Goal: Task Accomplishment & Management: Use online tool/utility

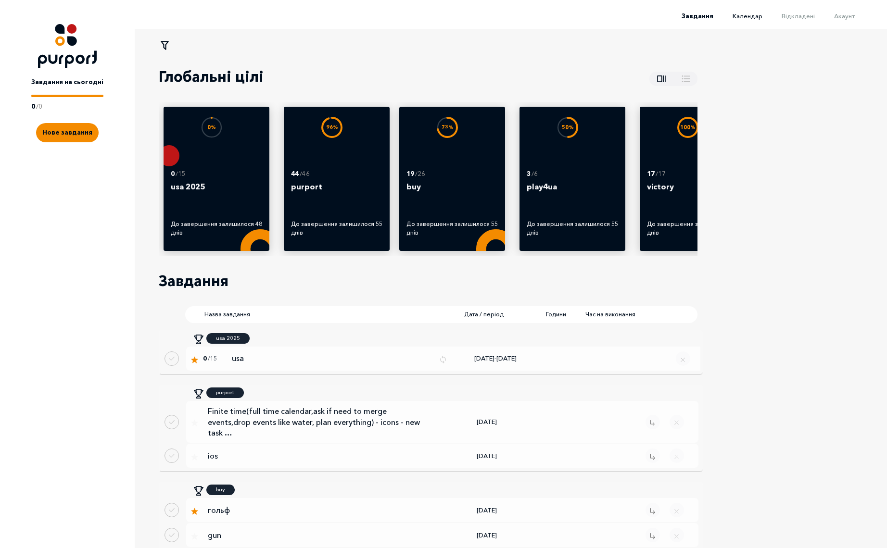
click at [754, 17] on span "Календар" at bounding box center [748, 16] width 30 height 8
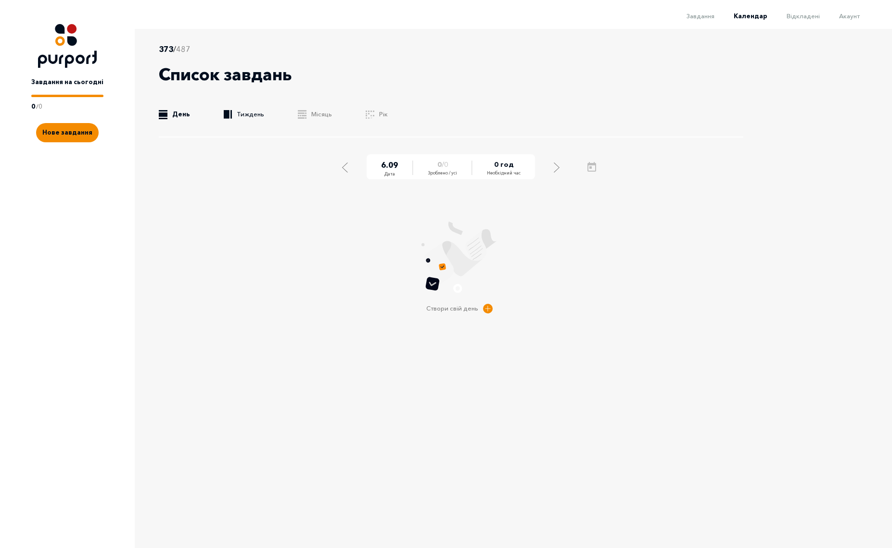
click at [249, 115] on link ".b{fill:#F48B00;} Тиждень" at bounding box center [244, 115] width 40 height 10
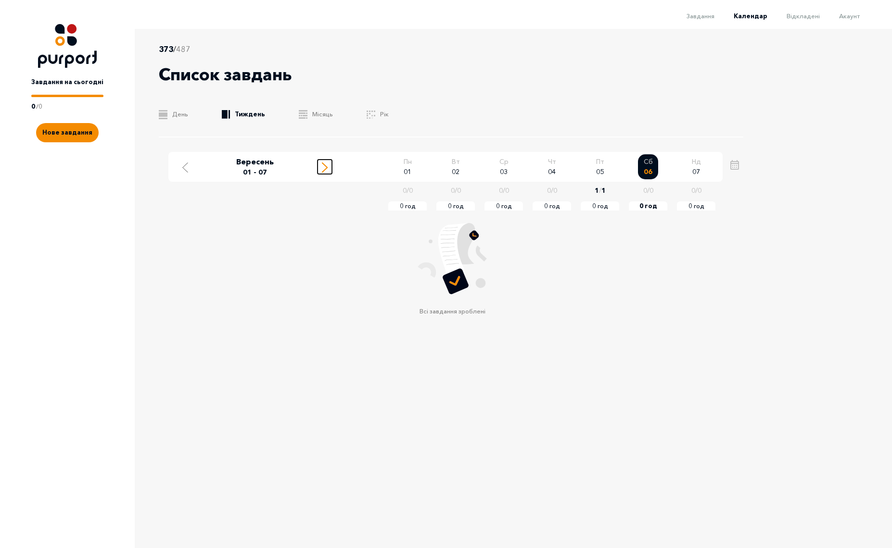
click at [324, 169] on icon "Move to next week" at bounding box center [325, 168] width 6 height 10
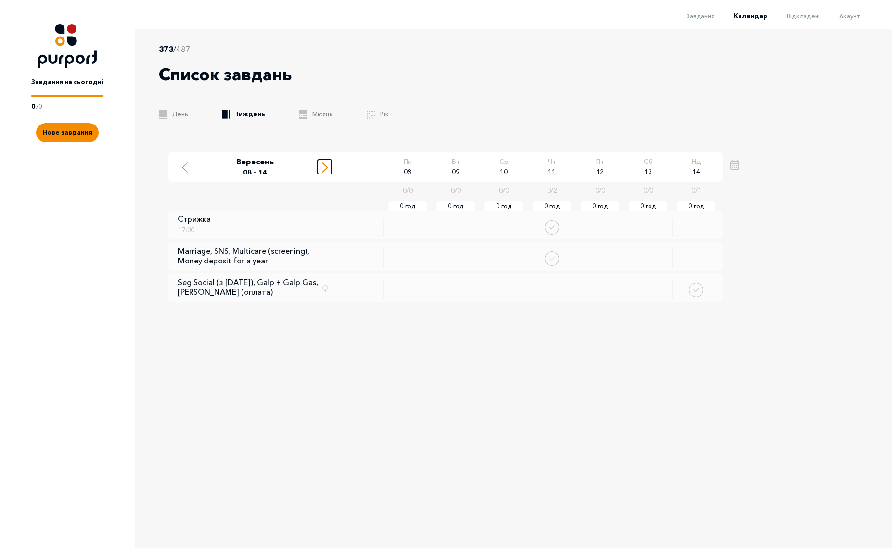
click at [322, 167] on icon "Move to next week" at bounding box center [325, 168] width 6 height 10
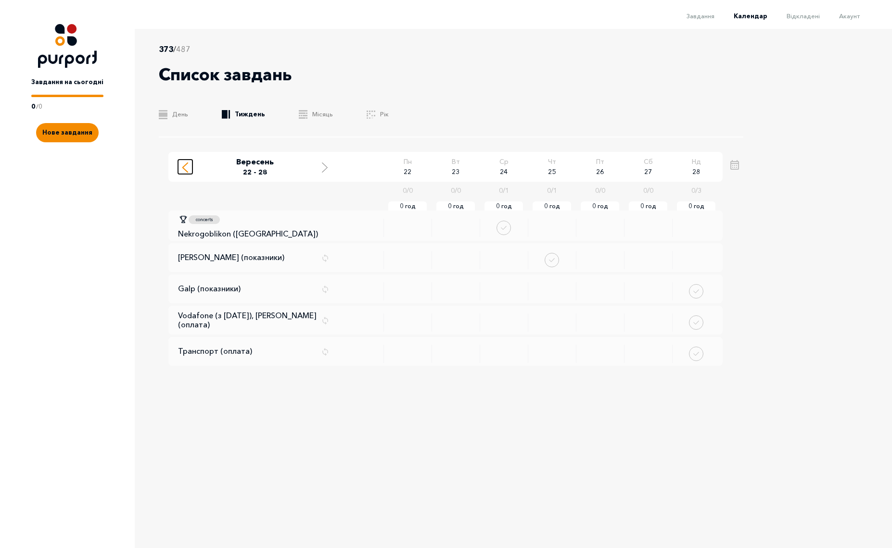
click at [189, 168] on div "Move to previous week" at bounding box center [185, 167] width 9 height 12
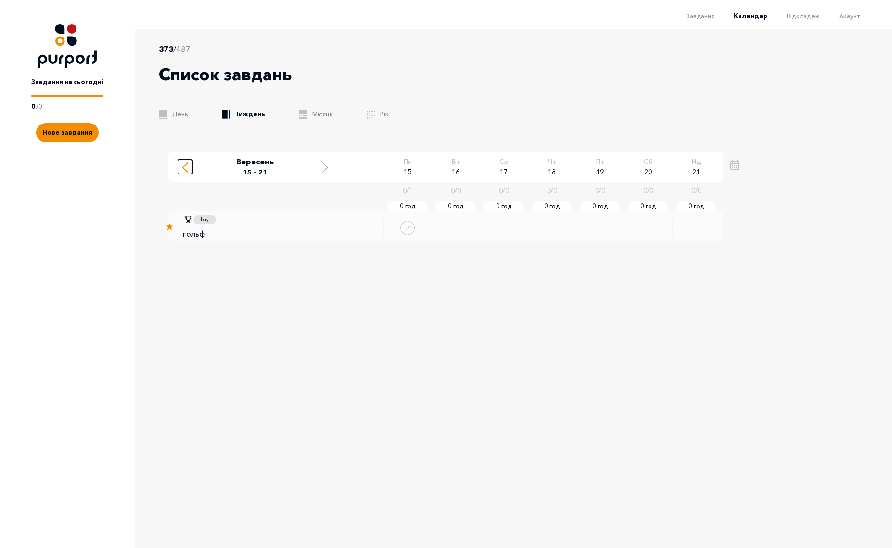
click at [189, 168] on div "Move to previous week" at bounding box center [185, 167] width 9 height 12
click at [324, 168] on icon "Move to next week" at bounding box center [325, 168] width 6 height 10
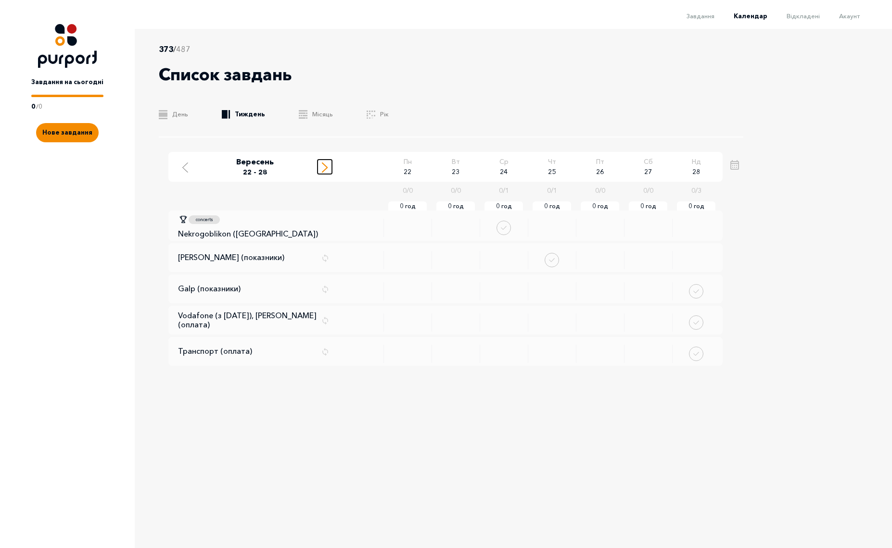
click at [324, 168] on icon "Move to next week" at bounding box center [325, 168] width 6 height 10
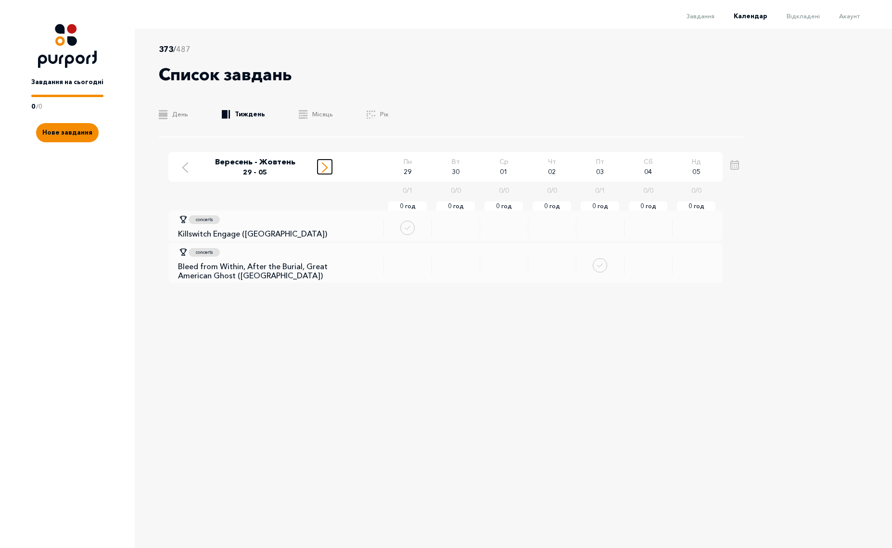
click at [324, 168] on icon "Move to next week" at bounding box center [325, 168] width 6 height 10
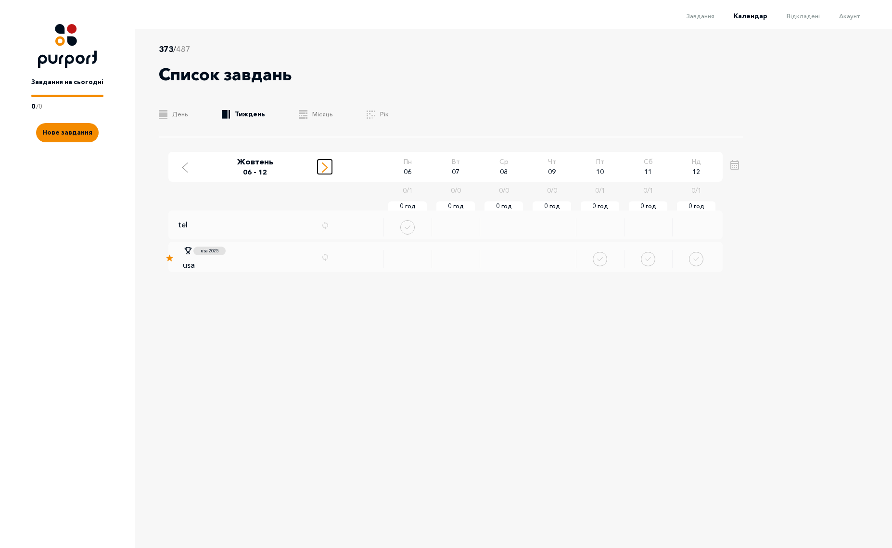
click at [323, 168] on icon "Move to next week" at bounding box center [325, 168] width 6 height 10
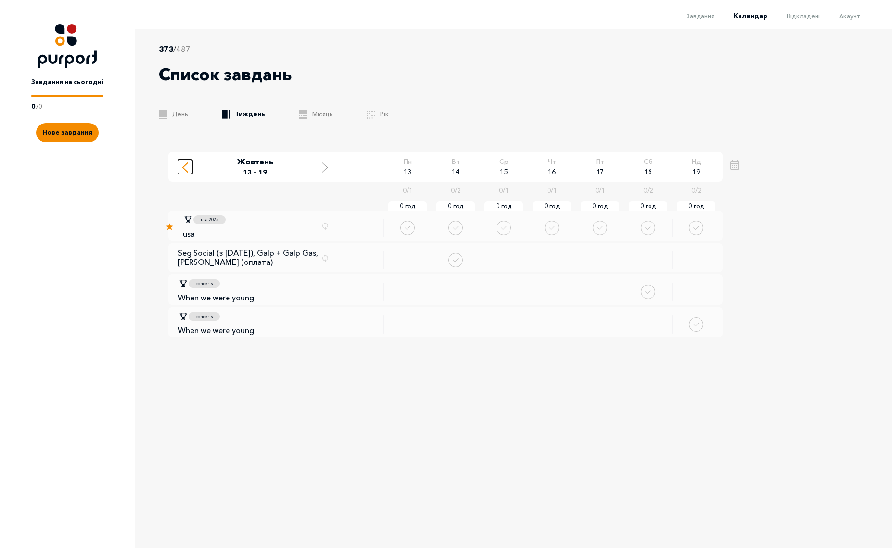
click at [186, 166] on icon "Move to previous week" at bounding box center [185, 168] width 6 height 10
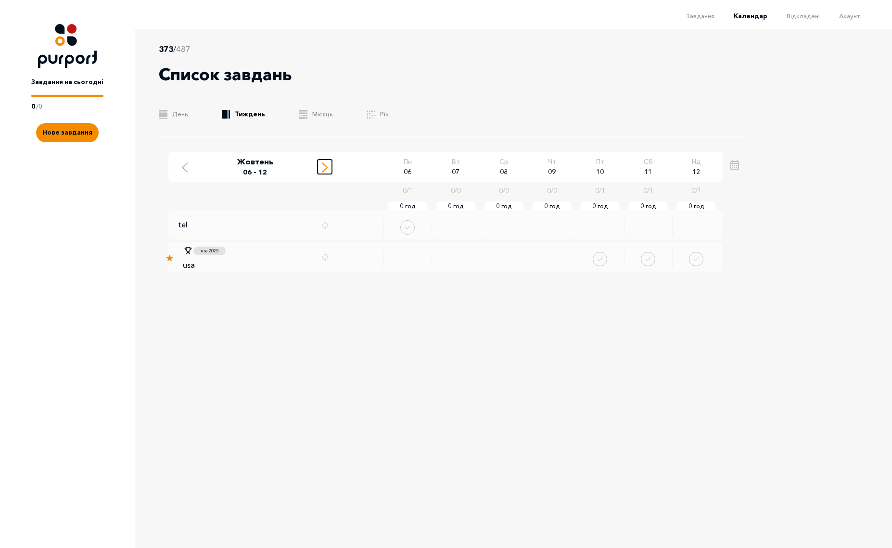
click at [325, 167] on icon "Move to next week" at bounding box center [325, 168] width 6 height 10
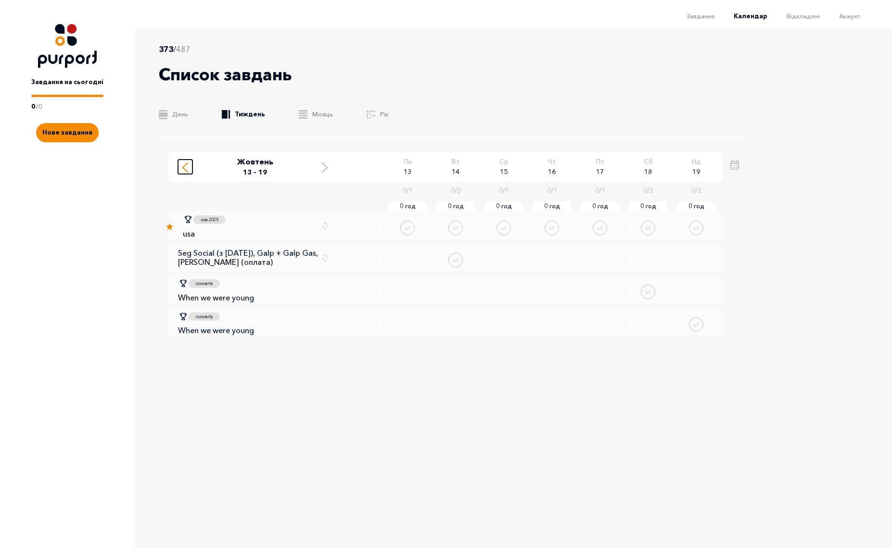
click at [185, 170] on line "Move to previous week" at bounding box center [185, 169] width 5 height 5
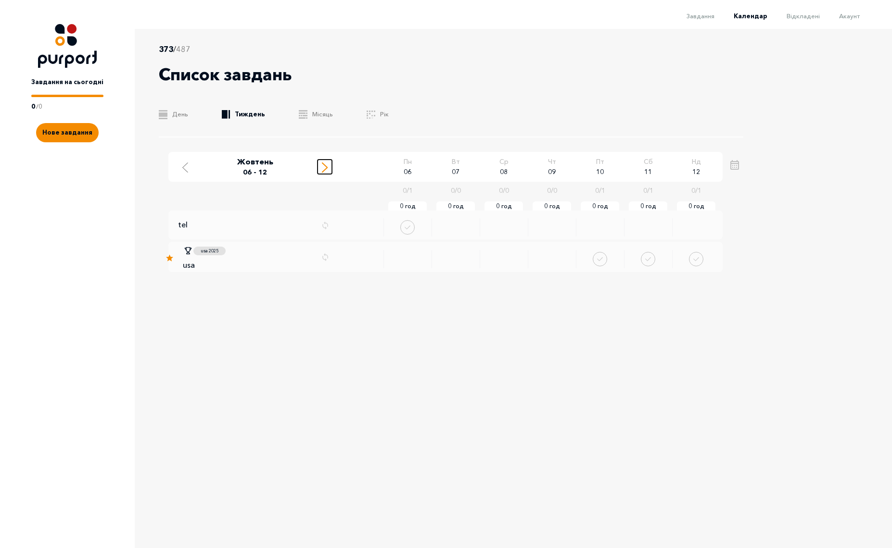
click at [327, 168] on line "Move to next week" at bounding box center [324, 169] width 5 height 5
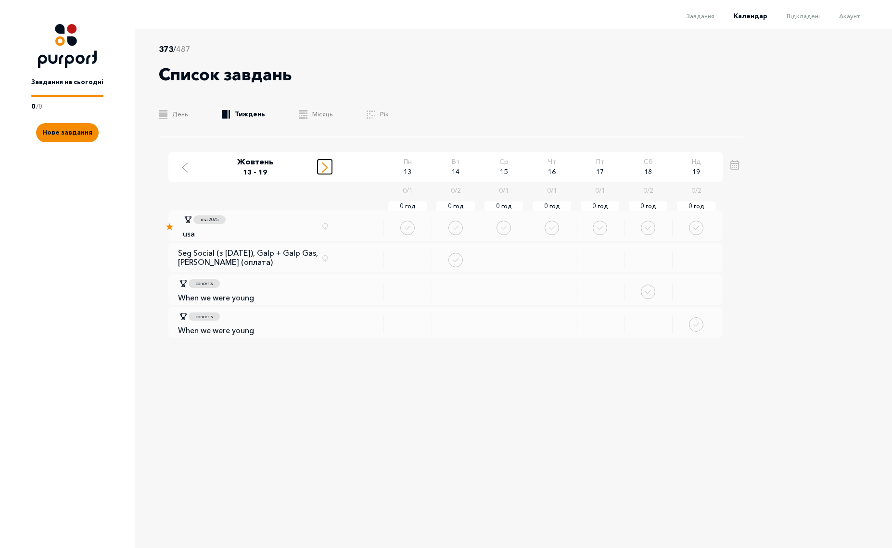
click at [326, 167] on line "Move to next week" at bounding box center [324, 169] width 5 height 5
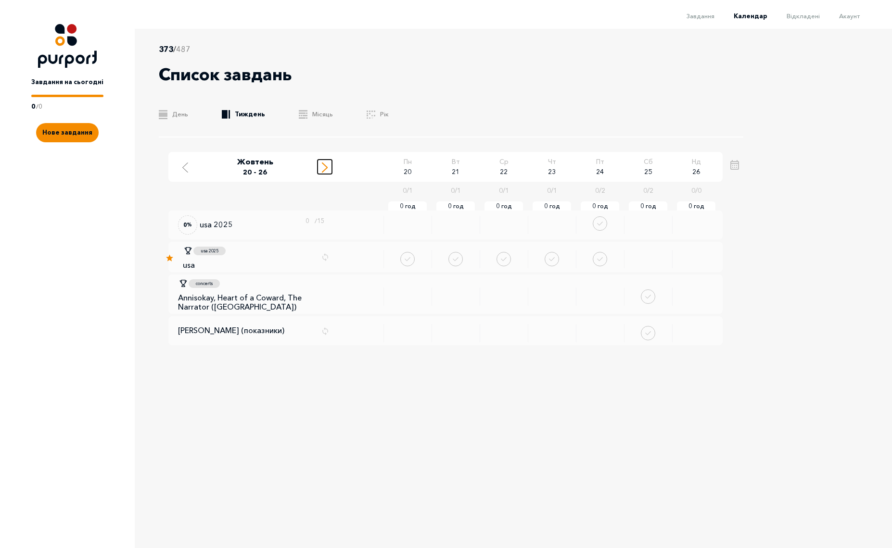
click at [325, 167] on icon "Move to next week" at bounding box center [325, 168] width 6 height 10
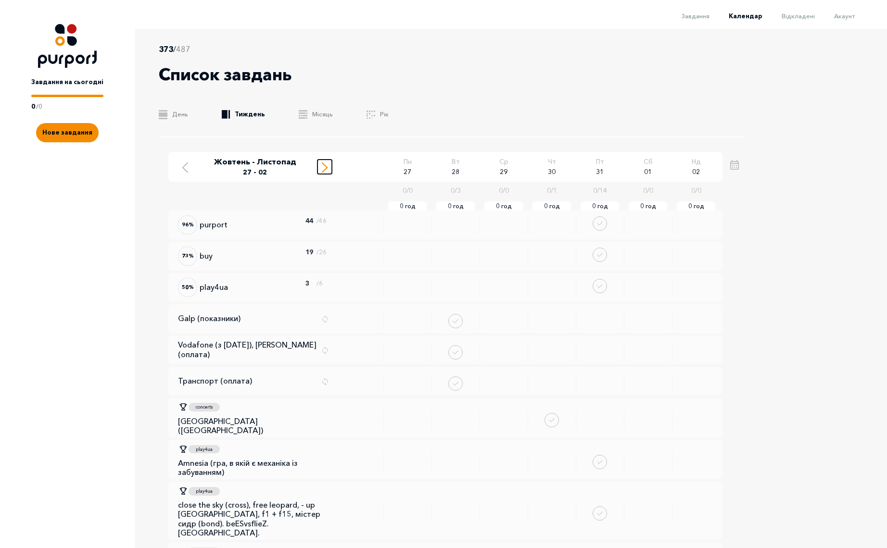
click at [322, 165] on icon "Move to next week" at bounding box center [325, 168] width 6 height 10
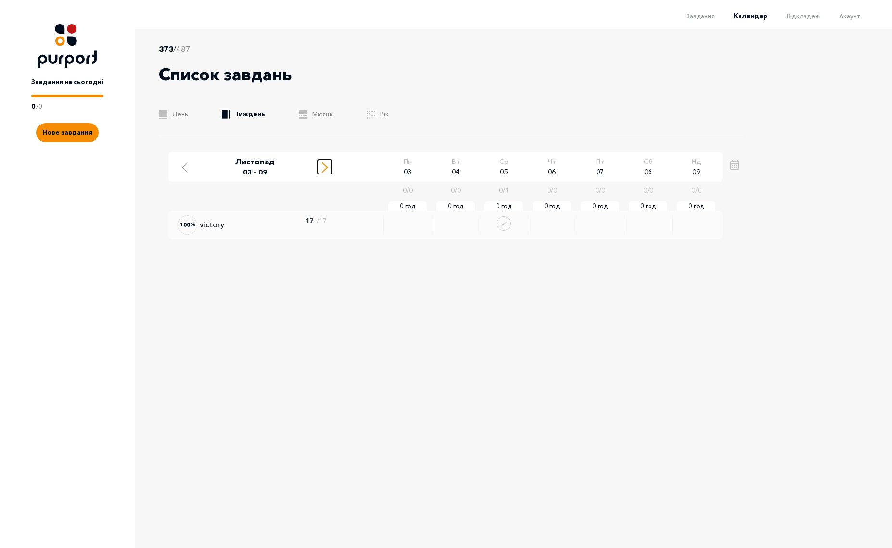
click at [324, 166] on icon "Move to next week" at bounding box center [325, 168] width 6 height 10
click at [323, 165] on icon "Move to next week" at bounding box center [325, 168] width 6 height 10
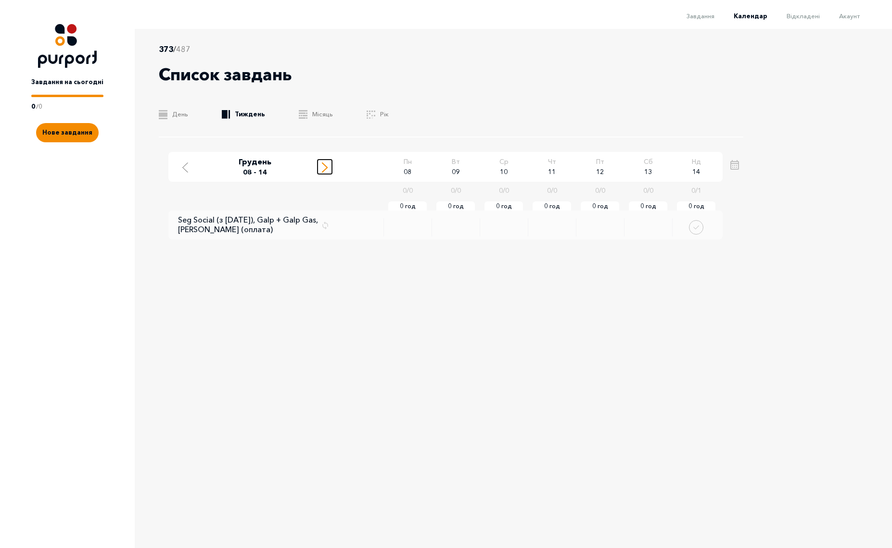
click at [322, 165] on icon "Move to next week" at bounding box center [325, 168] width 6 height 10
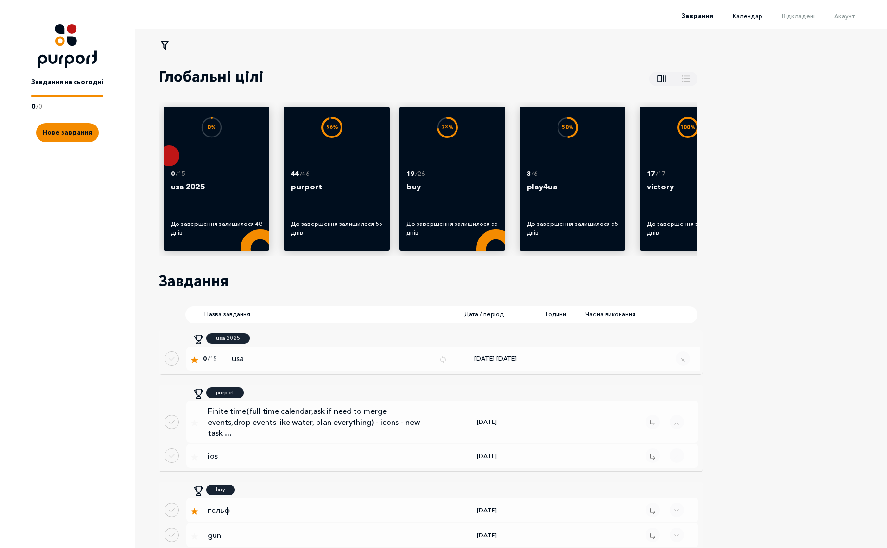
click at [762, 17] on span "Календар" at bounding box center [748, 16] width 30 height 8
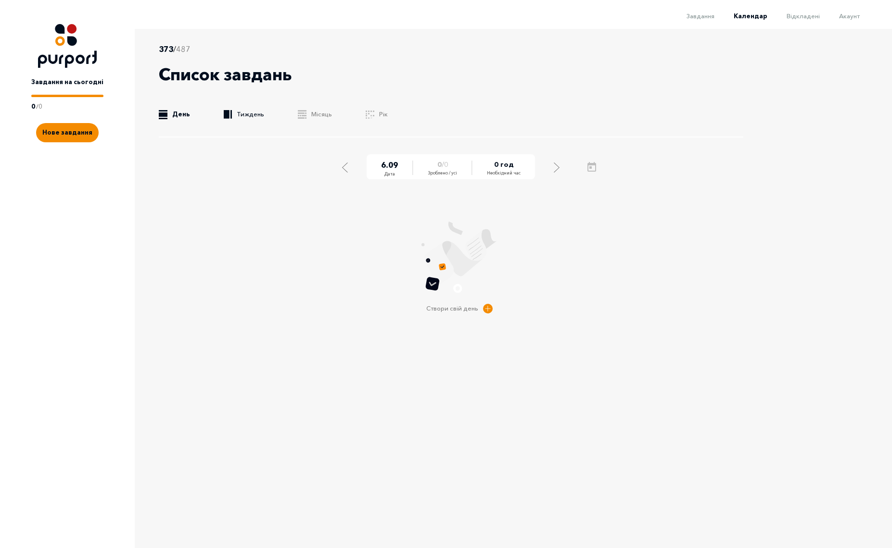
click at [239, 113] on link ".b{fill:#F48B00;} Тиждень" at bounding box center [244, 115] width 40 height 10
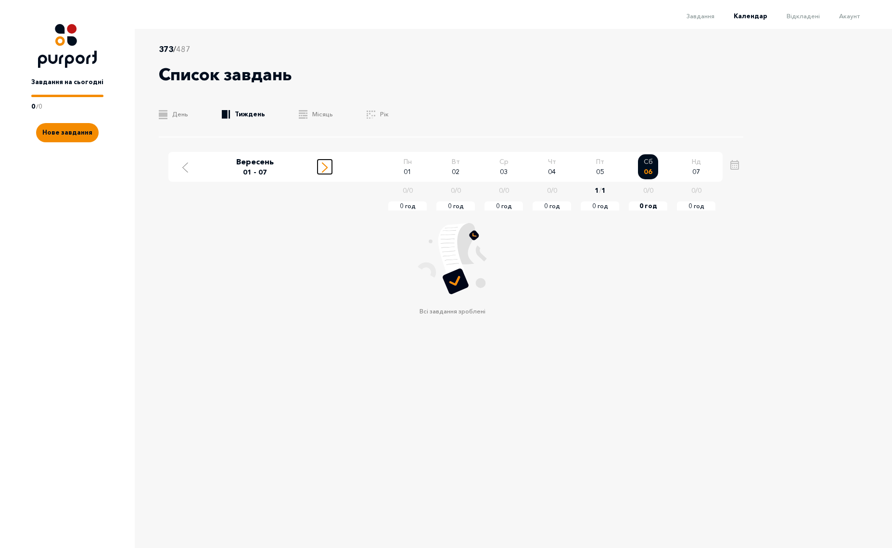
click at [325, 167] on icon "Move to next week" at bounding box center [325, 168] width 6 height 10
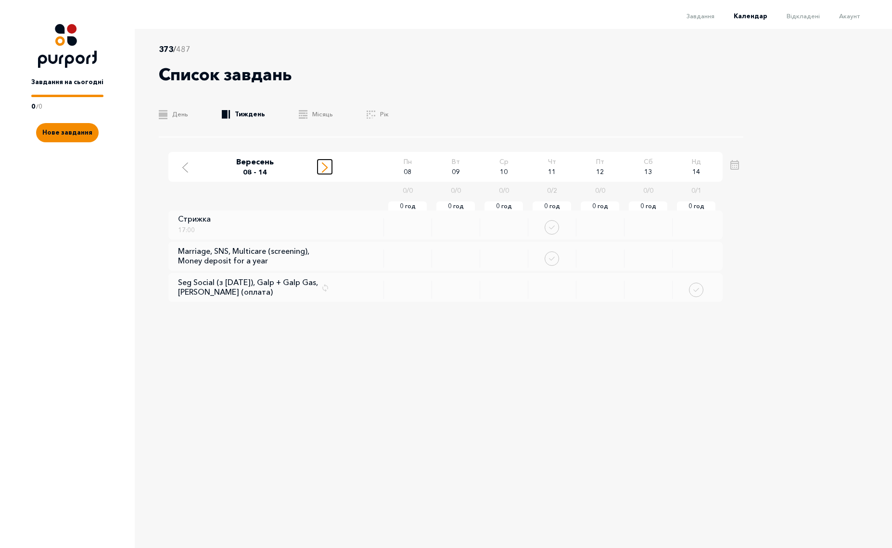
click at [325, 167] on icon "Move to next week" at bounding box center [325, 168] width 6 height 10
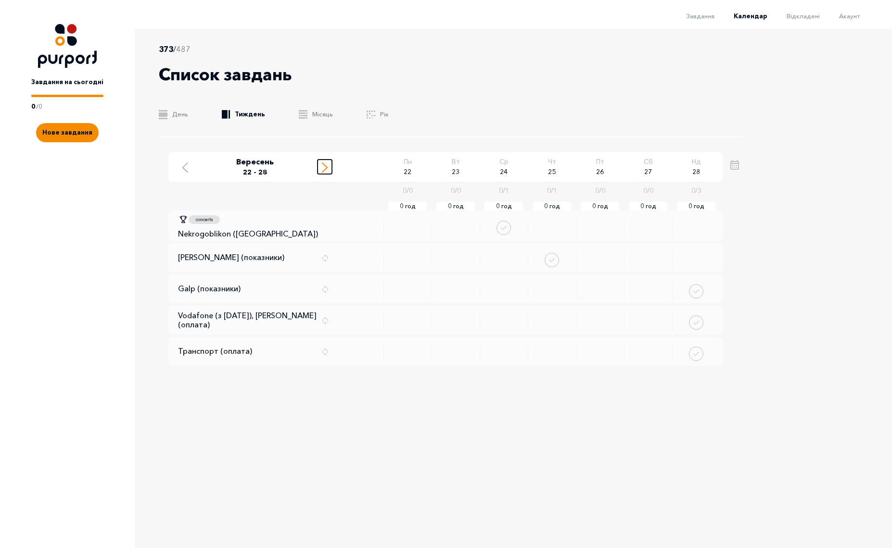
click at [325, 167] on icon "Move to next week" at bounding box center [325, 168] width 6 height 10
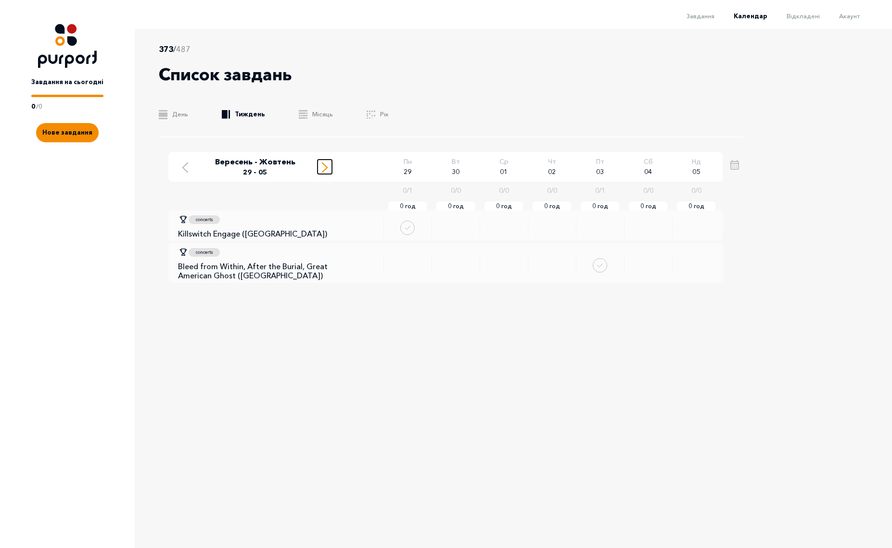
click at [325, 167] on icon "Move to next week" at bounding box center [325, 168] width 6 height 10
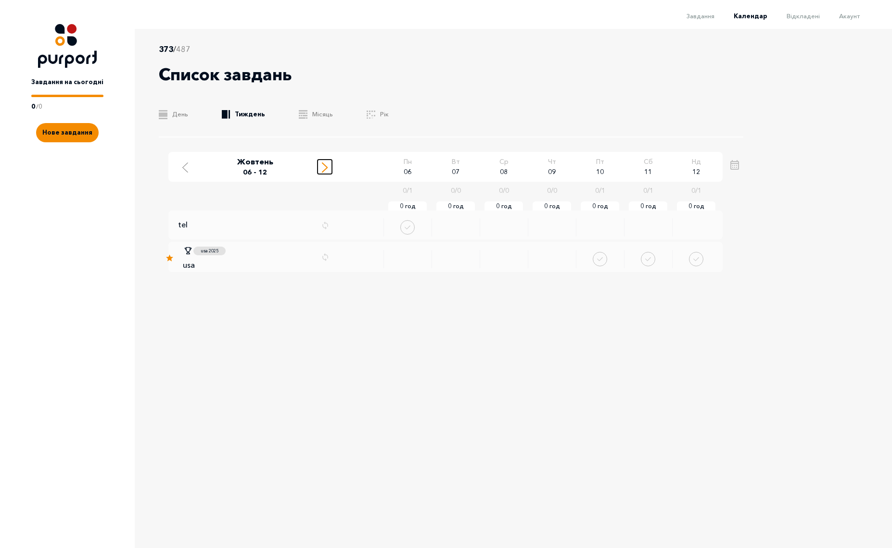
click at [325, 167] on icon "Move to next week" at bounding box center [325, 168] width 6 height 10
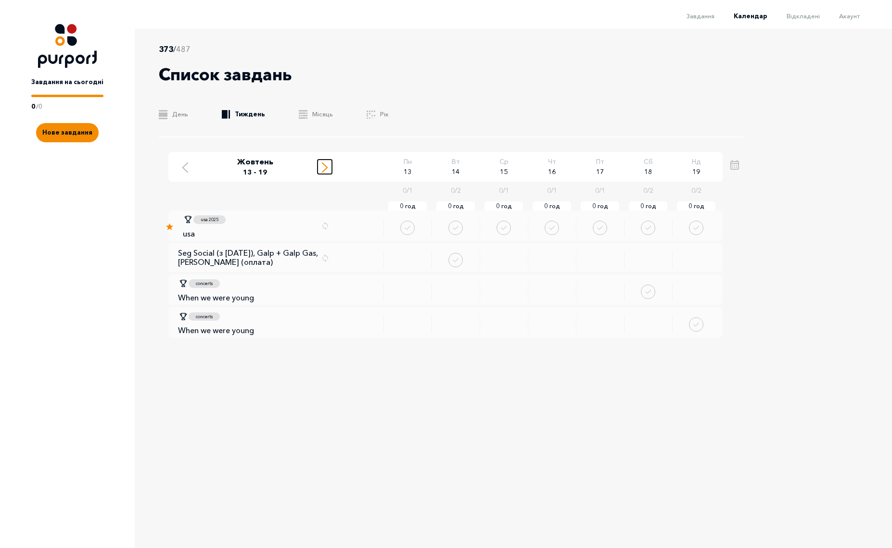
click at [325, 167] on icon "Move to next week" at bounding box center [325, 168] width 6 height 10
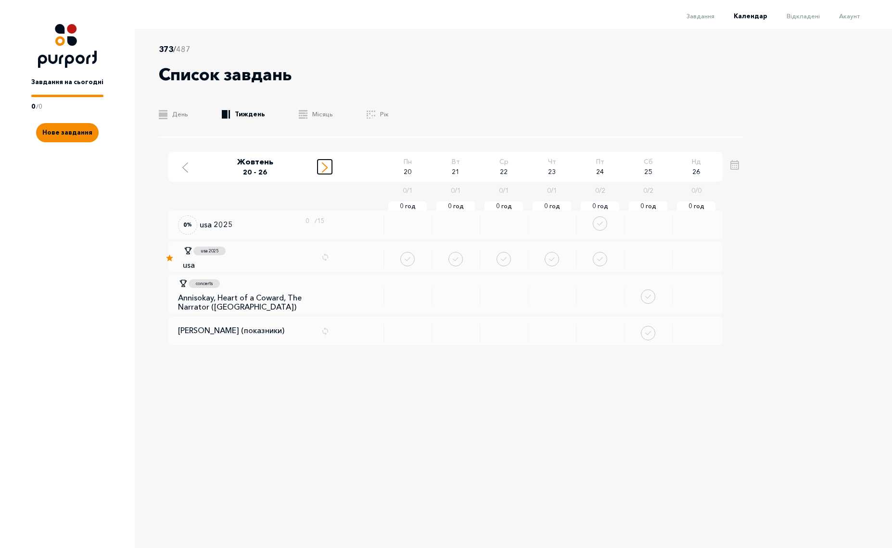
click at [325, 167] on icon "Move to next week" at bounding box center [325, 168] width 6 height 10
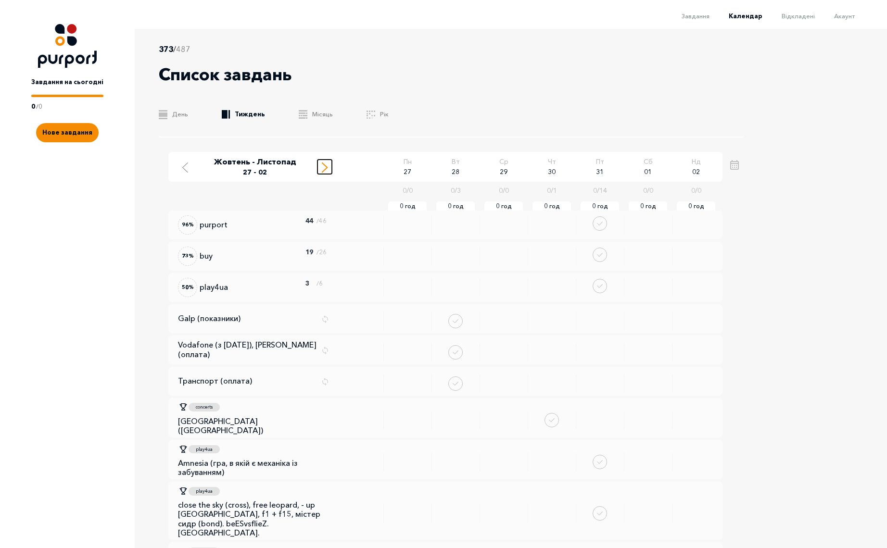
click at [325, 167] on icon "Move to next week" at bounding box center [325, 168] width 6 height 10
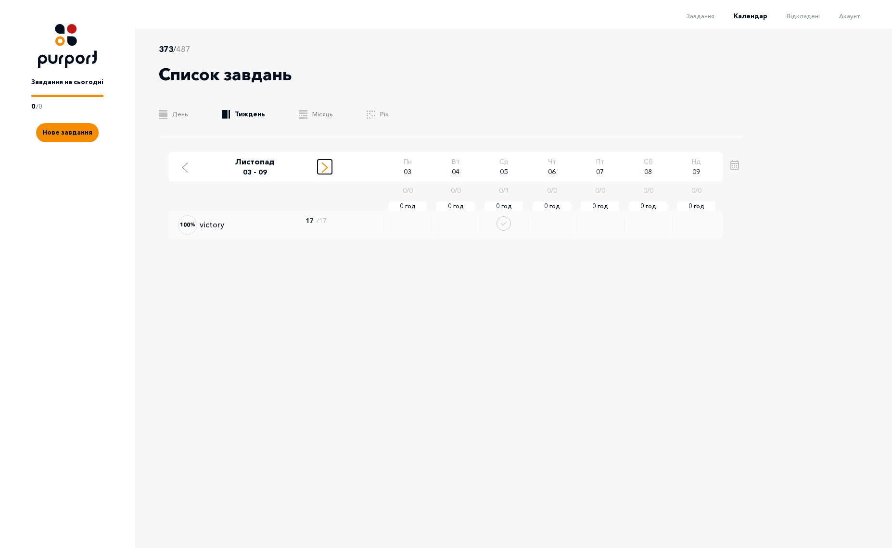
click at [325, 167] on icon "Move to next week" at bounding box center [325, 168] width 6 height 10
click at [323, 171] on line "Move to next week" at bounding box center [324, 169] width 5 height 5
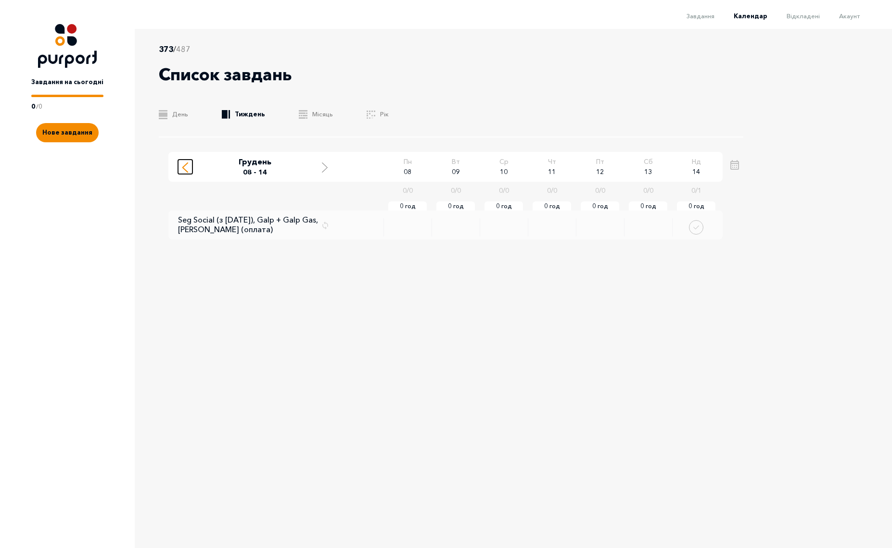
click at [186, 170] on line "Move to previous week" at bounding box center [185, 169] width 5 height 5
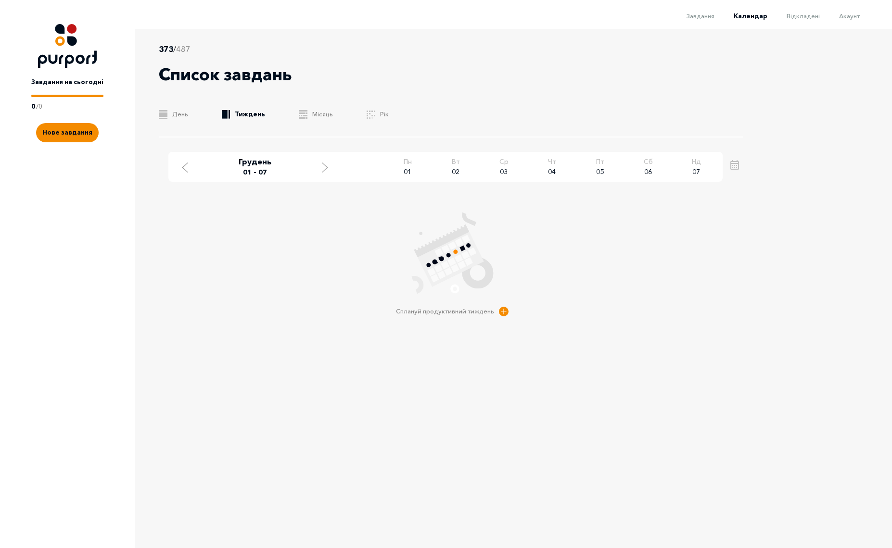
click at [807, 243] on div "373 / 487 Список завдань .b{fill:#F48B00;} День .b{fill:#F48B00;} Тиждень .b{fi…" at bounding box center [446, 276] width 892 height 494
click at [321, 171] on div "Move to next week" at bounding box center [324, 167] width 9 height 12
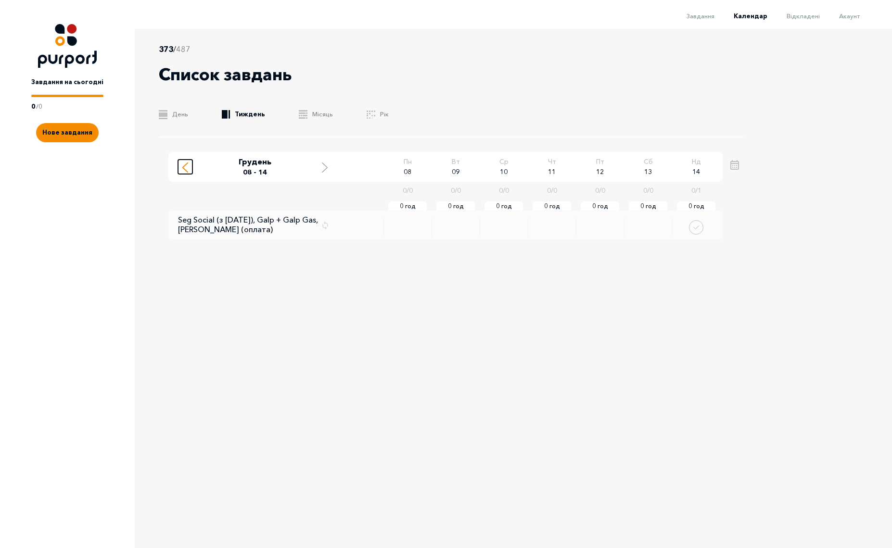
click at [182, 170] on icon "Move to previous week" at bounding box center [185, 168] width 6 height 10
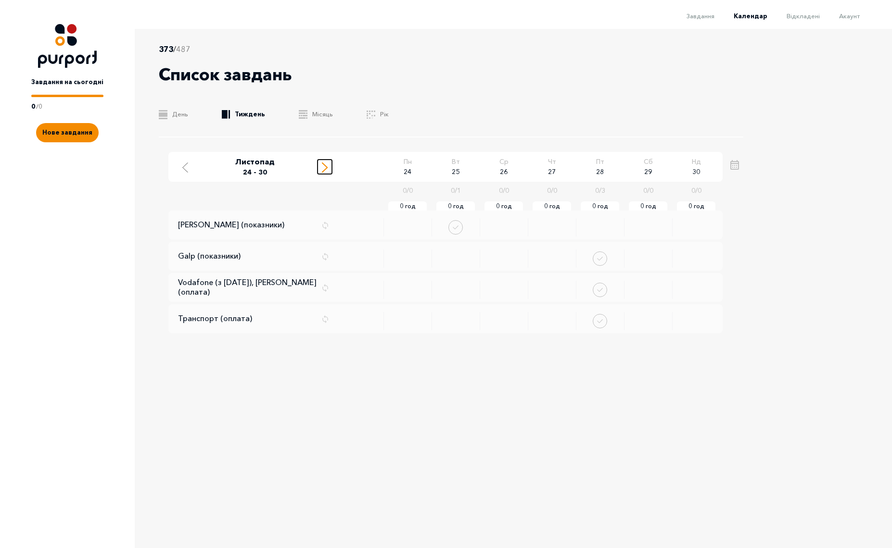
click at [321, 167] on div "Move to next week" at bounding box center [324, 167] width 9 height 12
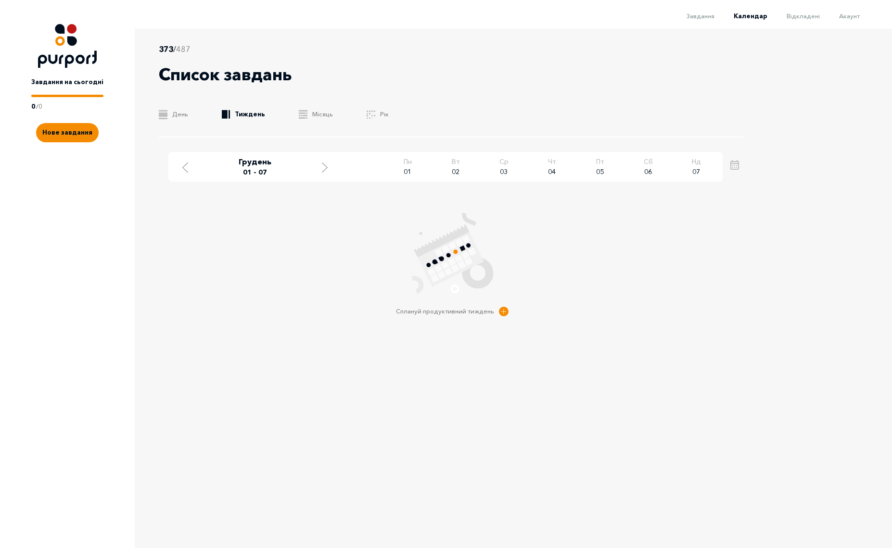
click at [815, 247] on div "373 / 487 Список завдань .b{fill:#F48B00;} День .b{fill:#F48B00;} Тиждень .b{fi…" at bounding box center [446, 276] width 892 height 494
click at [184, 171] on icon "Move to previous week" at bounding box center [185, 168] width 6 height 10
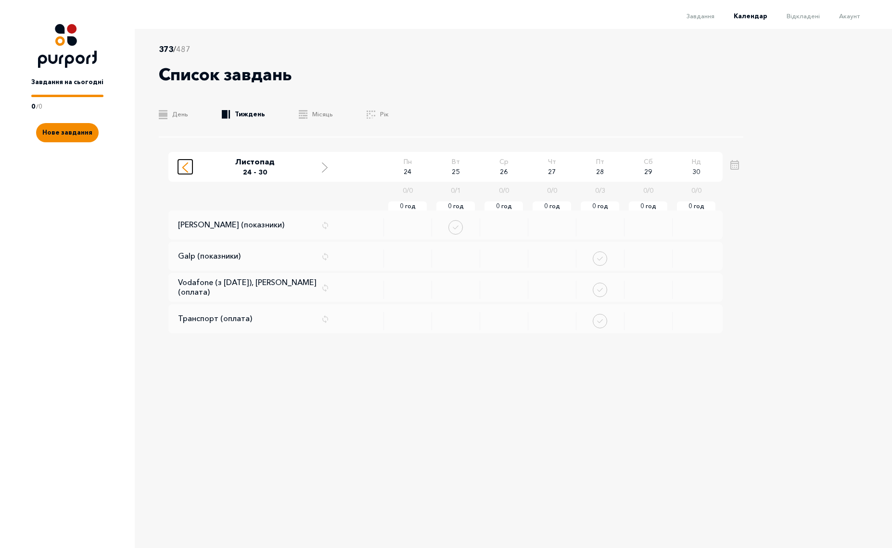
click at [184, 171] on icon "Move to previous week" at bounding box center [185, 168] width 6 height 10
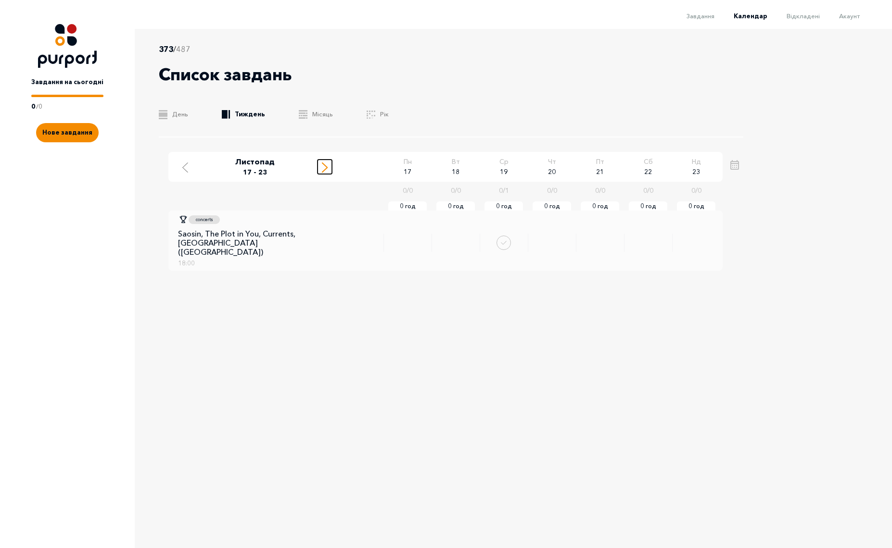
click at [325, 167] on icon "Move to next week" at bounding box center [325, 168] width 6 height 10
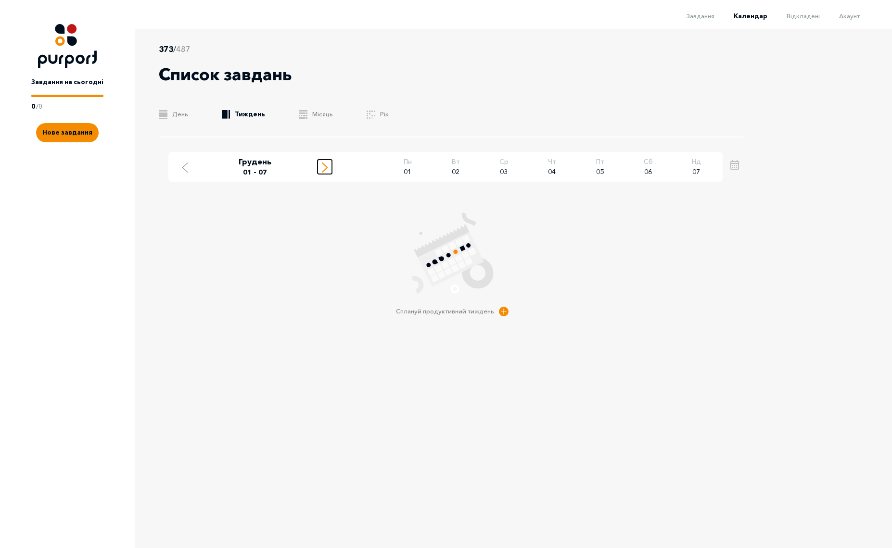
click at [325, 167] on icon "Move to next week" at bounding box center [325, 168] width 6 height 10
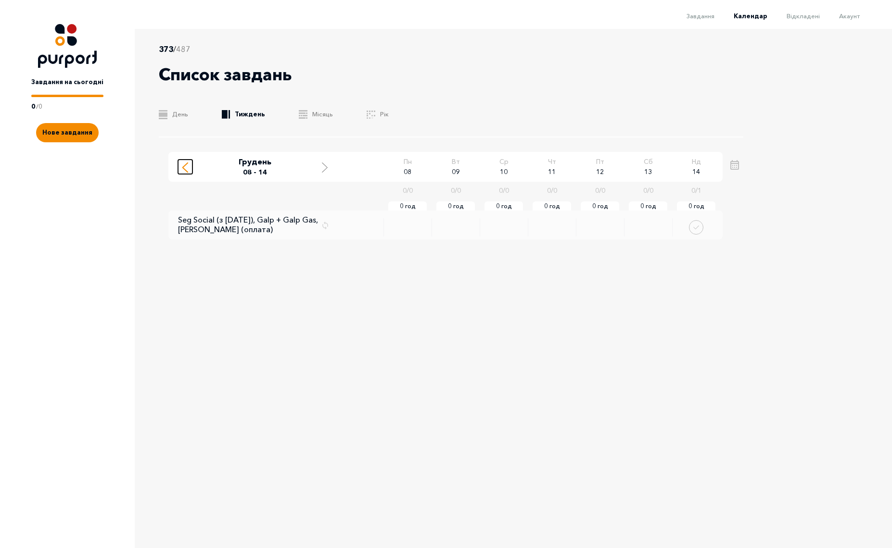
click at [183, 165] on icon "Move to previous week" at bounding box center [185, 168] width 6 height 10
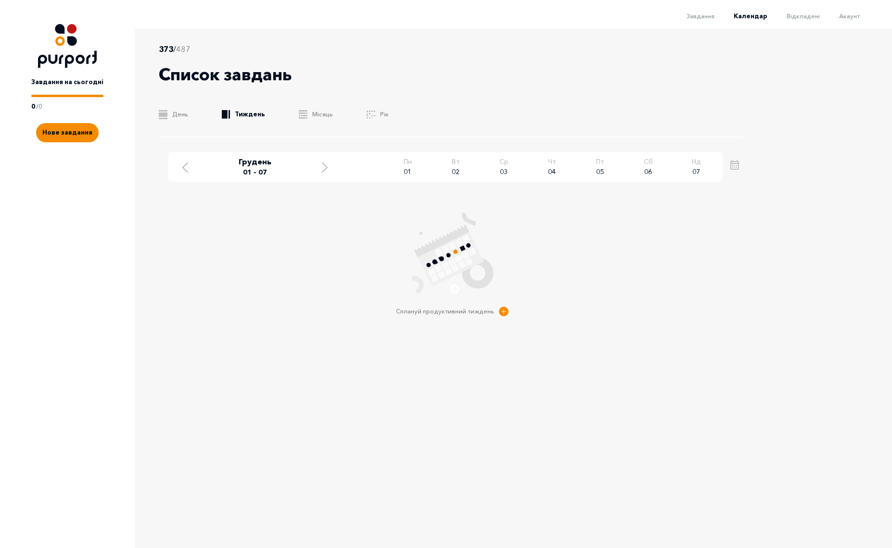
click at [743, 322] on div "Грудень 01 - 07 Пн 01 0 / 0 0 год Вт 02 0 / 0 0 год Ср 03 0 / 0 0 год Чт 04 0 /…" at bounding box center [452, 238] width 616 height 172
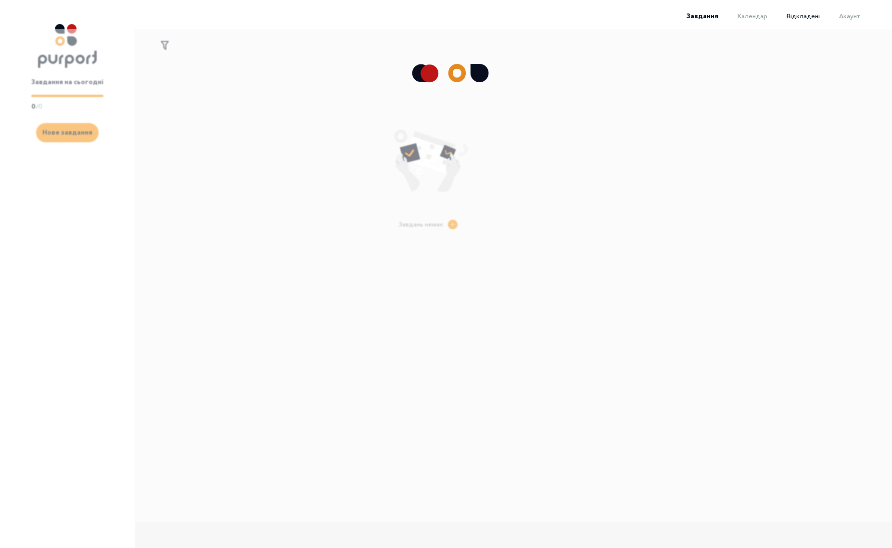
click at [802, 14] on span "Відкладені" at bounding box center [803, 16] width 33 height 8
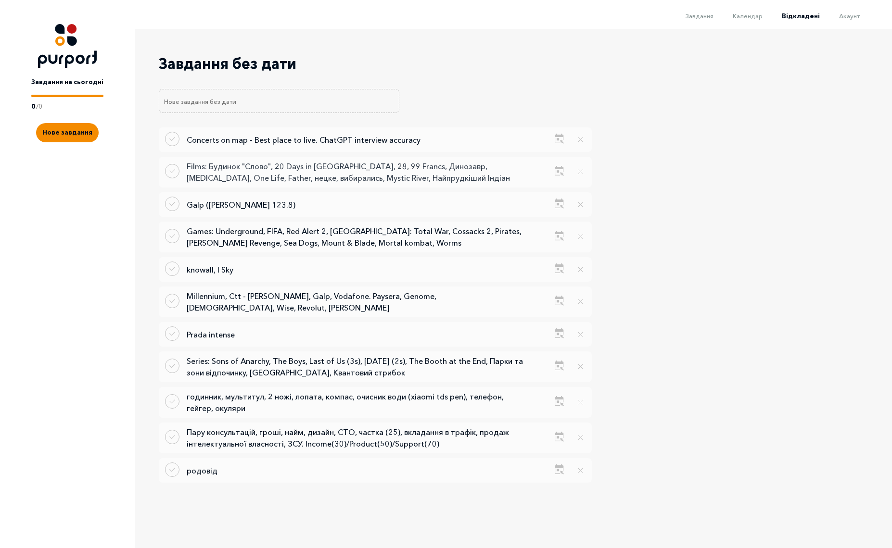
click at [331, 177] on p "Films: Будинок "Слово", 20 Days in [GEOGRAPHIC_DATA], 28, 99 Francs, Динозавр, …" at bounding box center [355, 172] width 337 height 23
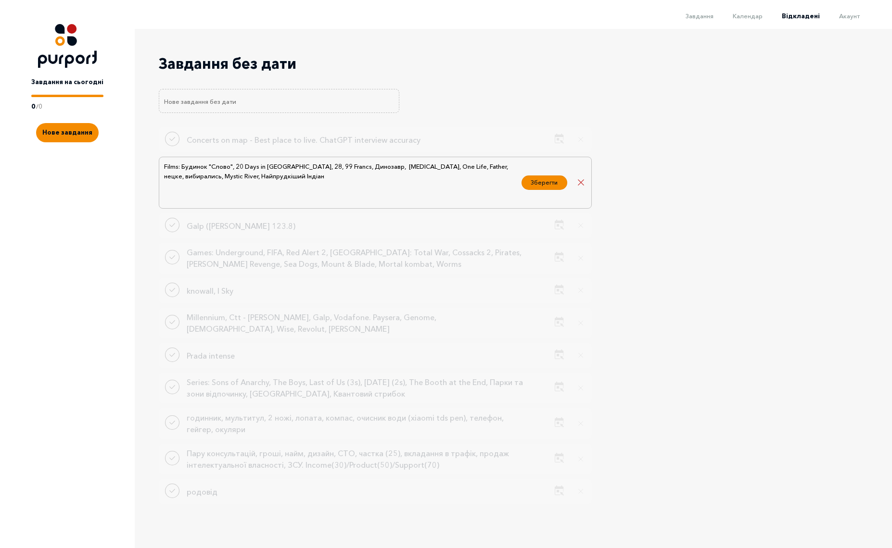
click at [344, 185] on textarea "Films: Будинок "Слово", 20 Days in [GEOGRAPHIC_DATA], 28, 99 Francs, Динозавр, …" at bounding box center [340, 182] width 354 height 43
type textarea "Films: Будинок "Слово", 20 Days in [GEOGRAPHIC_DATA], 28, 99 Francs, Динозавр, …"
click at [537, 188] on button "Зберегти" at bounding box center [545, 181] width 46 height 14
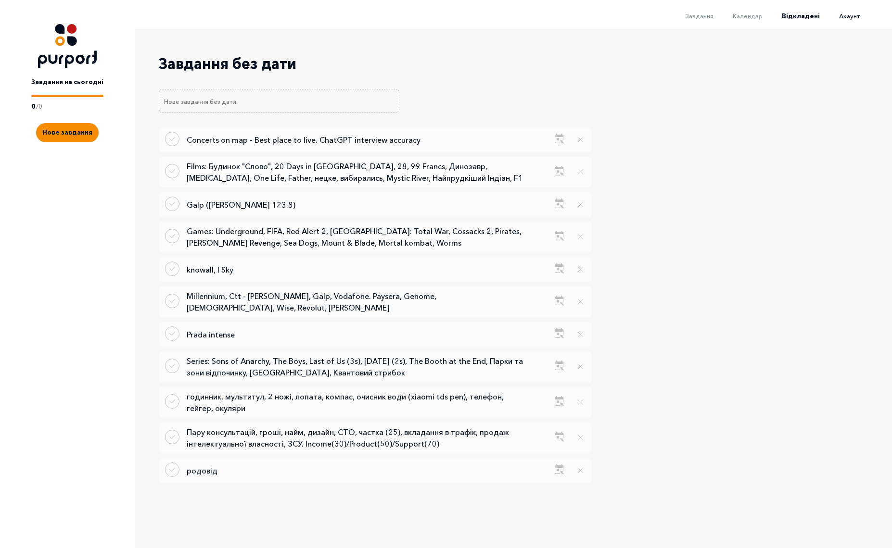
click at [853, 15] on span "Акаунт" at bounding box center [849, 16] width 21 height 8
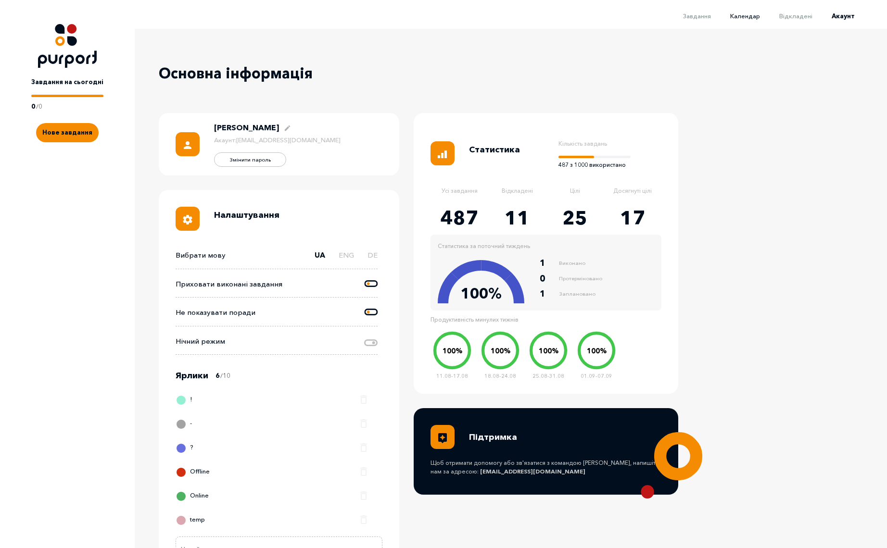
click at [747, 16] on span "Календар" at bounding box center [745, 16] width 30 height 8
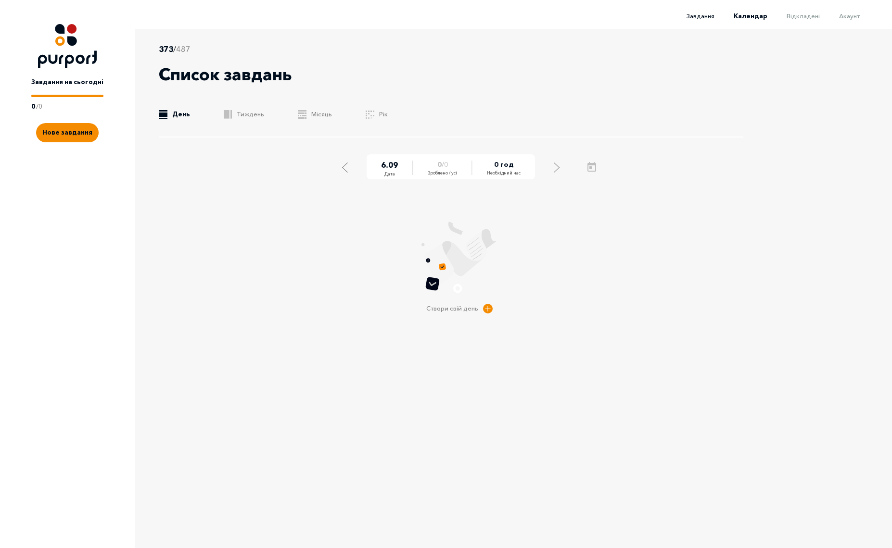
click at [704, 18] on span "Завдання" at bounding box center [701, 16] width 28 height 8
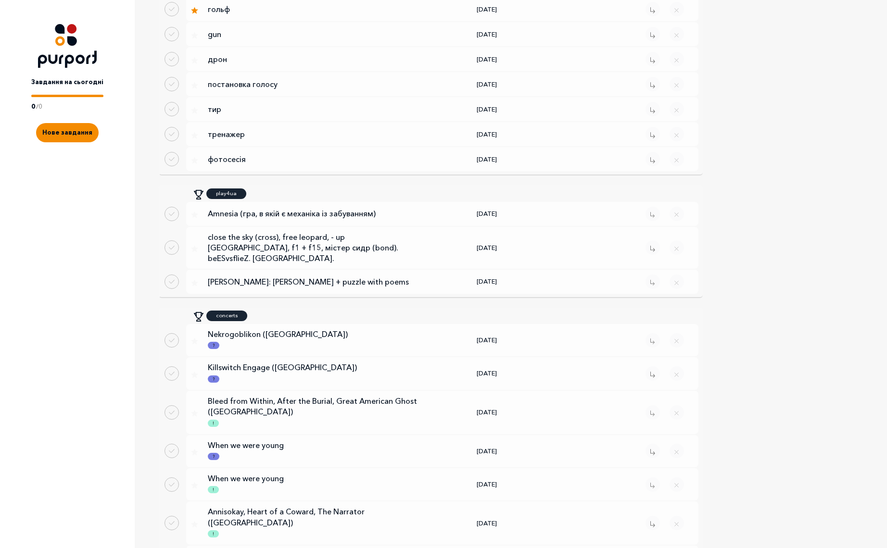
scroll to position [448, 0]
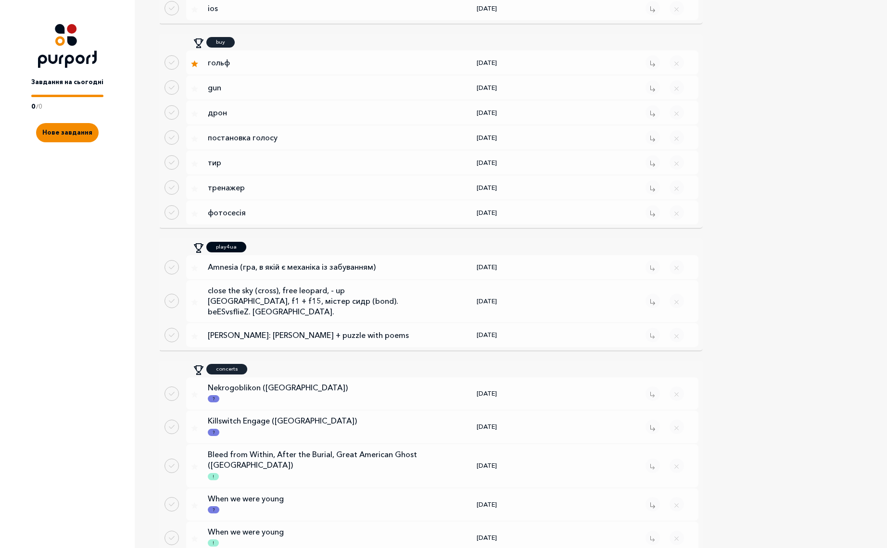
click at [219, 251] on p "play4ua" at bounding box center [226, 247] width 21 height 8
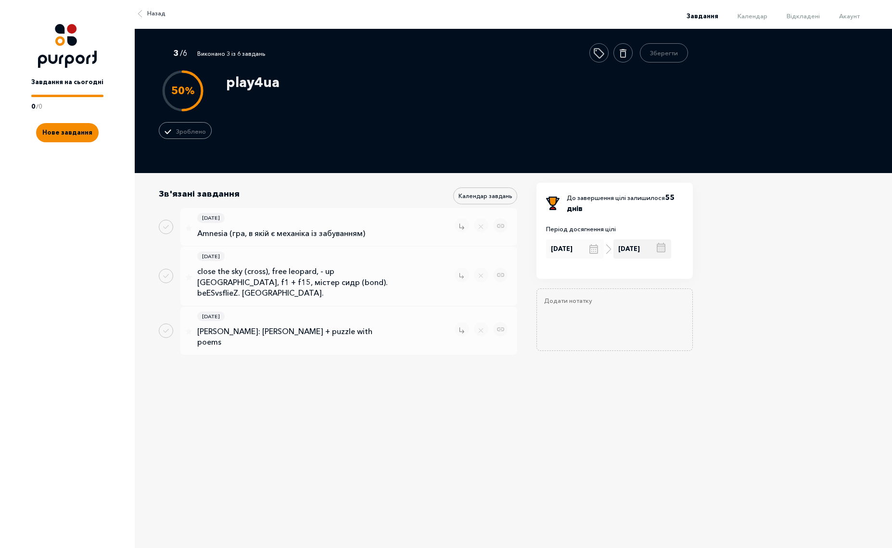
click at [651, 247] on div "[DATE]" at bounding box center [642, 249] width 58 height 19
click at [699, 193] on span "Next Month" at bounding box center [698, 193] width 10 height 10
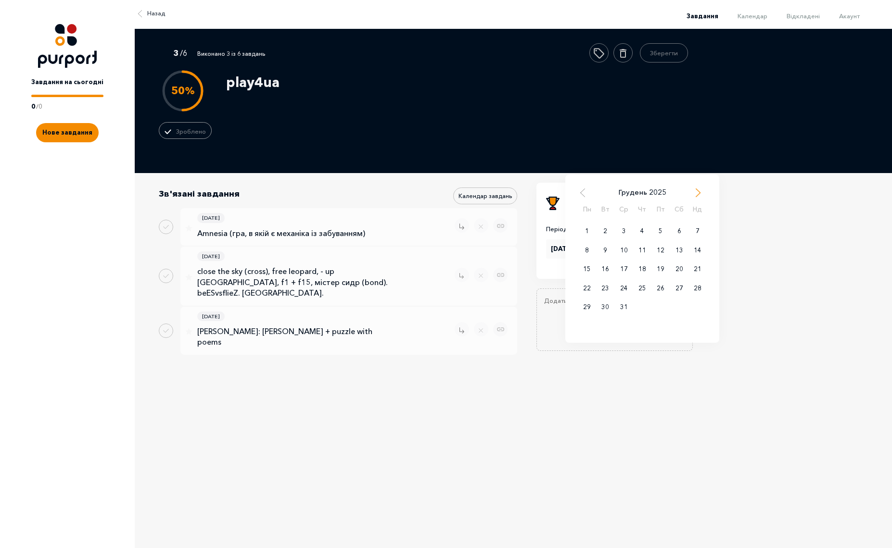
click at [699, 193] on span "Next Month" at bounding box center [698, 193] width 10 height 10
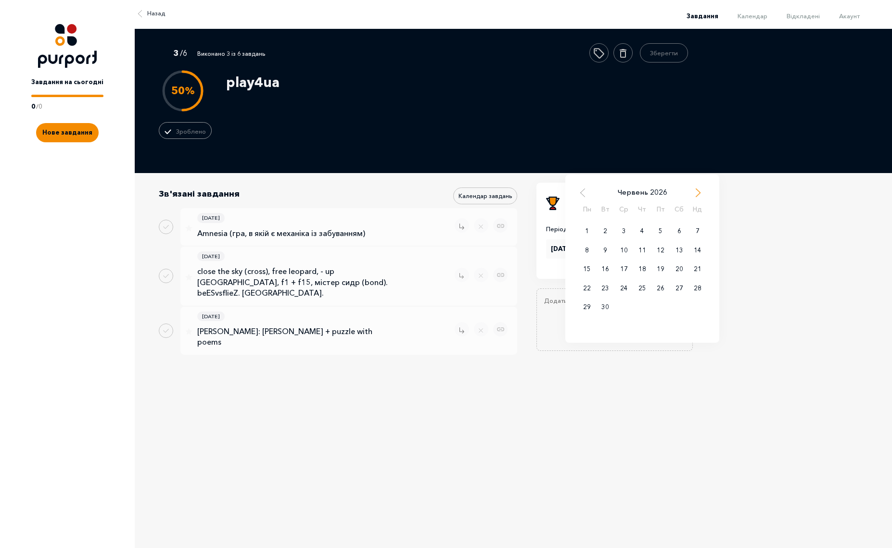
click at [699, 193] on span "Next Month" at bounding box center [698, 193] width 10 height 10
click at [584, 194] on span "Previous Month" at bounding box center [583, 193] width 10 height 10
click at [698, 191] on span "Next Month" at bounding box center [698, 193] width 10 height 10
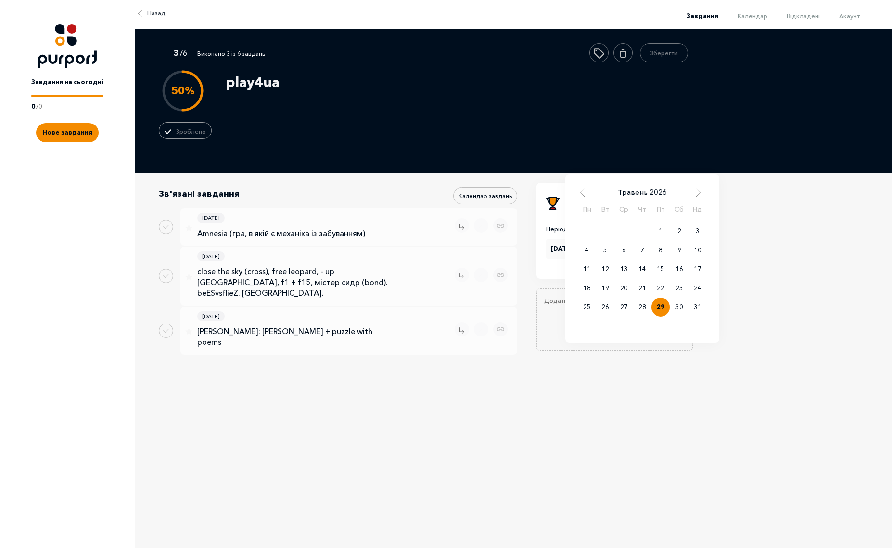
click at [661, 308] on div "29" at bounding box center [660, 307] width 18 height 19
type input "[DATE]"
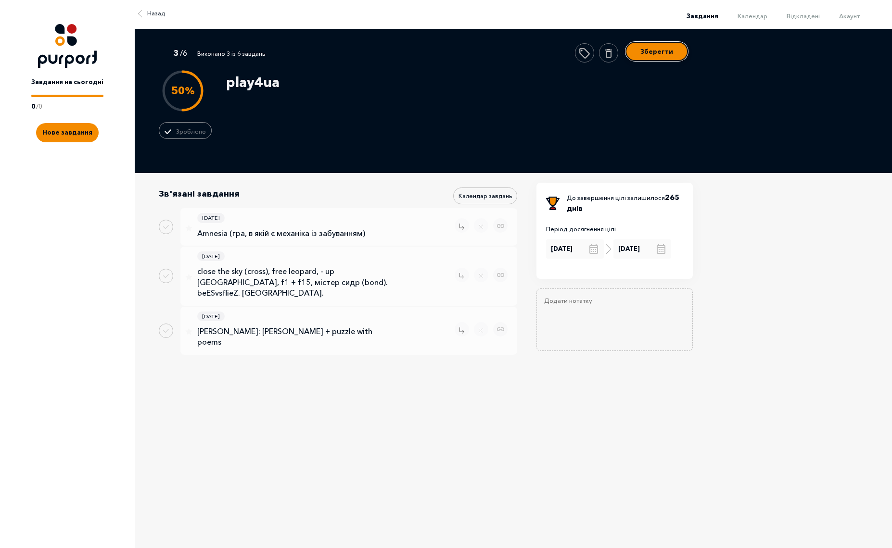
click at [668, 56] on button "Зберегти" at bounding box center [656, 51] width 63 height 19
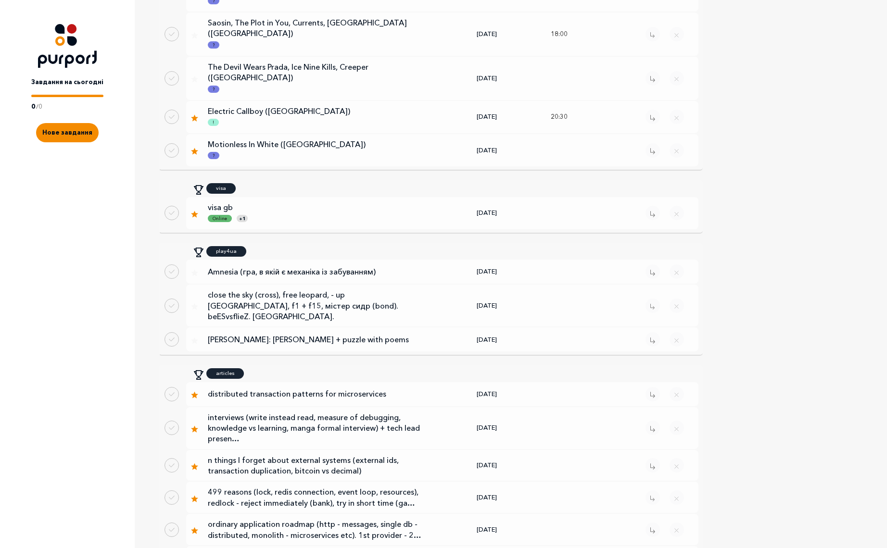
scroll to position [1039, 0]
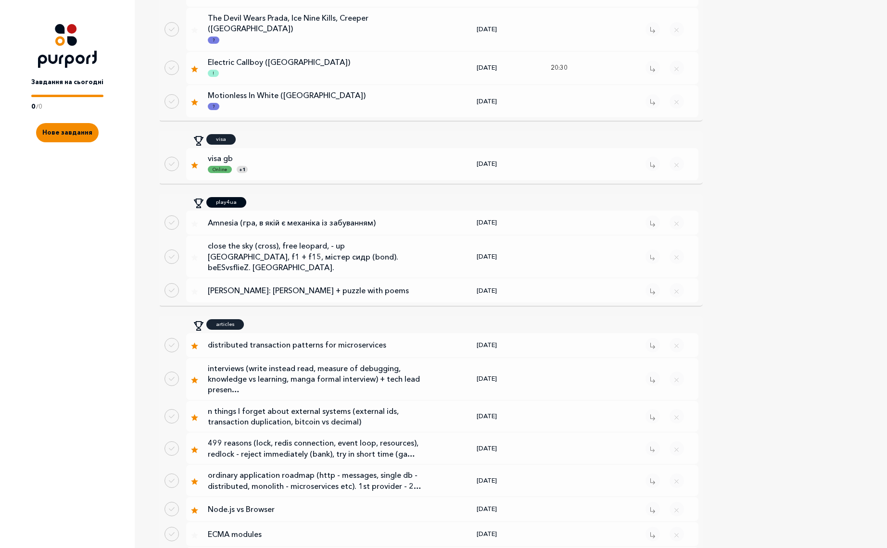
click at [233, 198] on p "play4ua" at bounding box center [226, 202] width 21 height 8
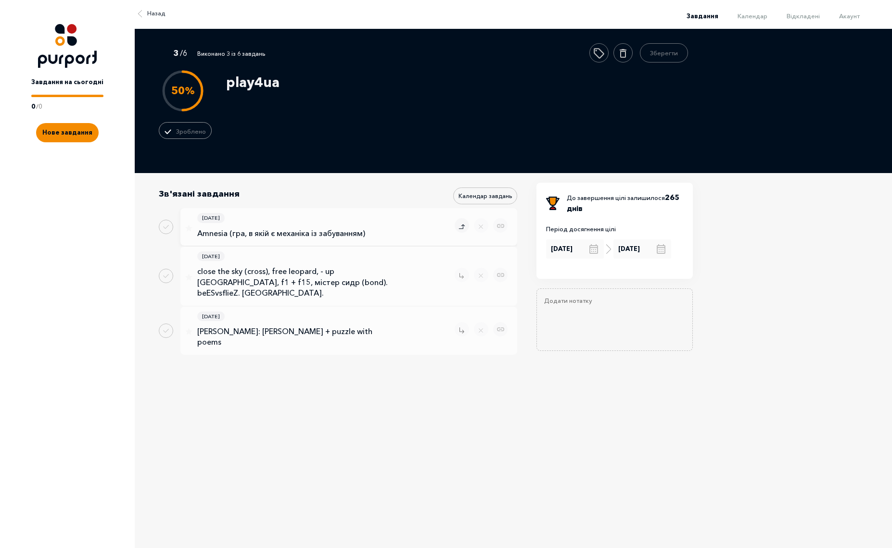
click at [463, 227] on icon "Remove task" at bounding box center [462, 227] width 6 height 8
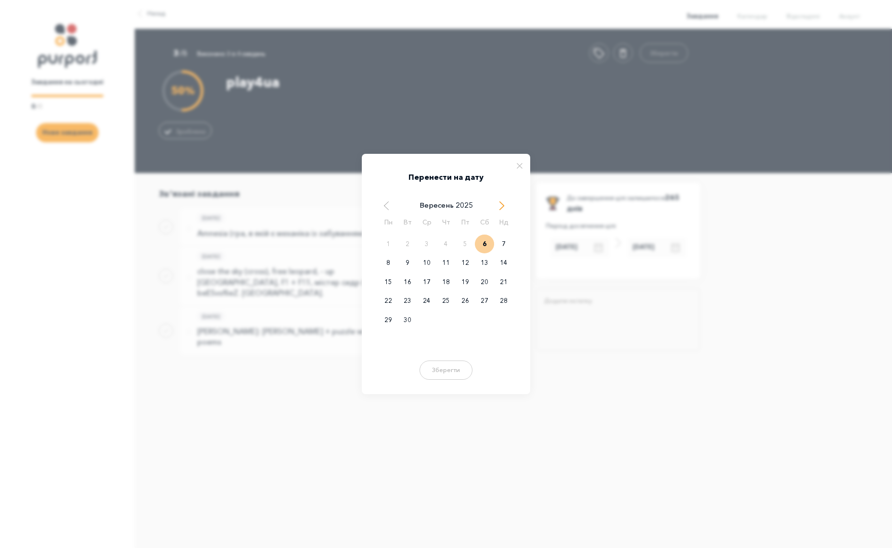
click at [504, 205] on span "Next Month" at bounding box center [502, 206] width 10 height 10
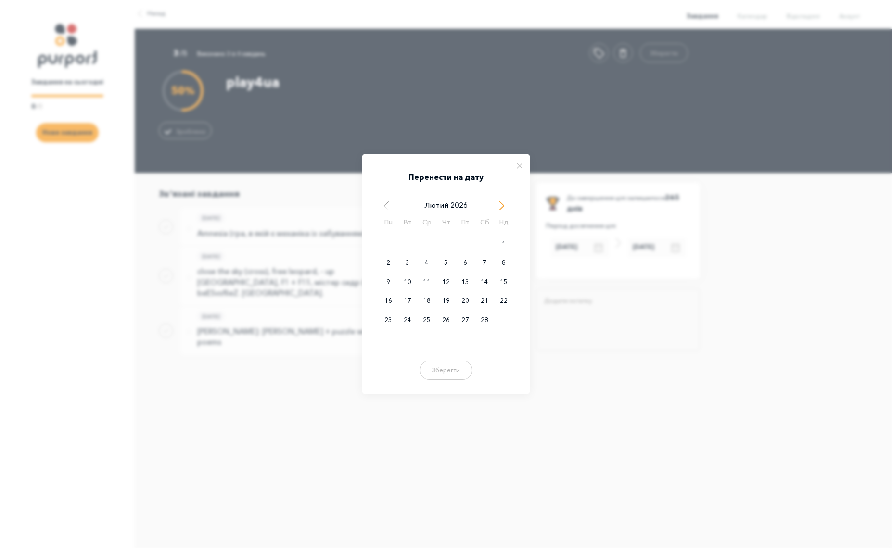
click at [504, 205] on span "Next Month" at bounding box center [502, 206] width 10 height 10
click at [384, 208] on span "Previous Month" at bounding box center [387, 206] width 10 height 10
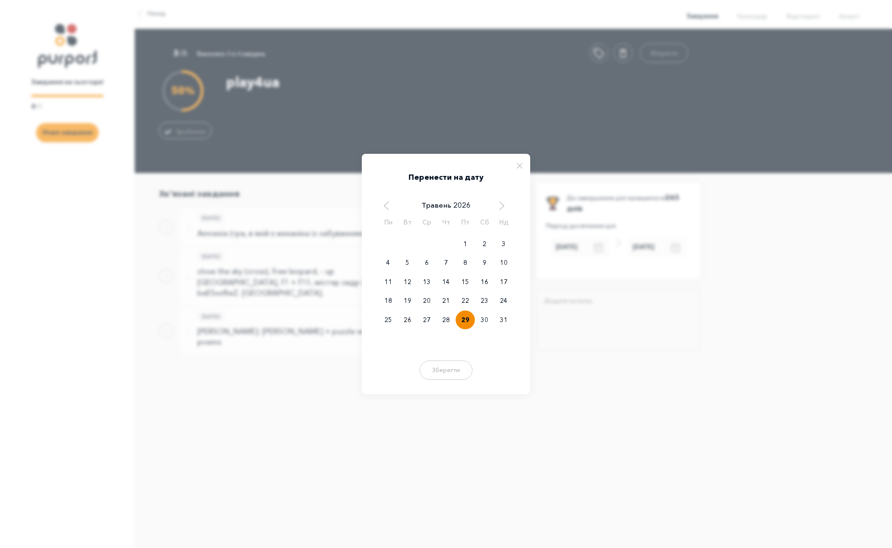
click at [467, 319] on div "29" at bounding box center [465, 320] width 19 height 19
click at [448, 373] on button "Зберегти" at bounding box center [446, 368] width 58 height 19
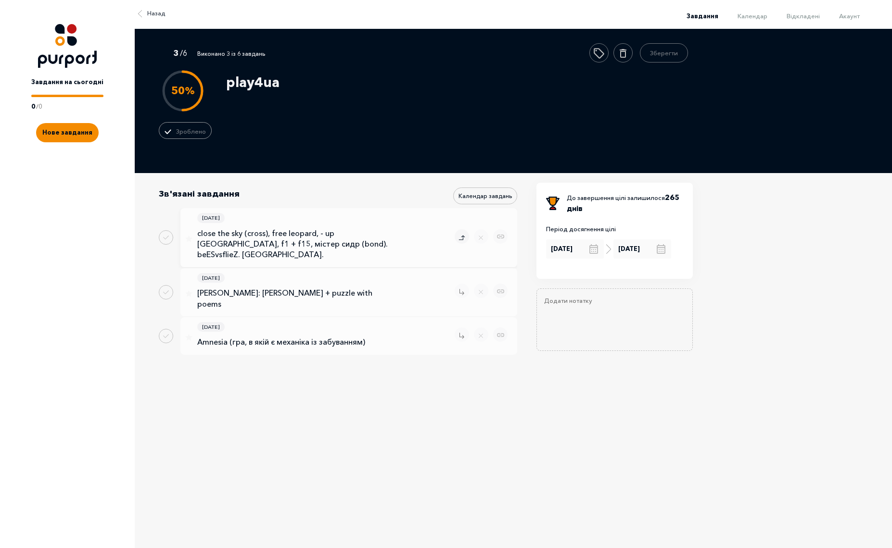
click at [459, 234] on icon "Remove task" at bounding box center [462, 238] width 6 height 8
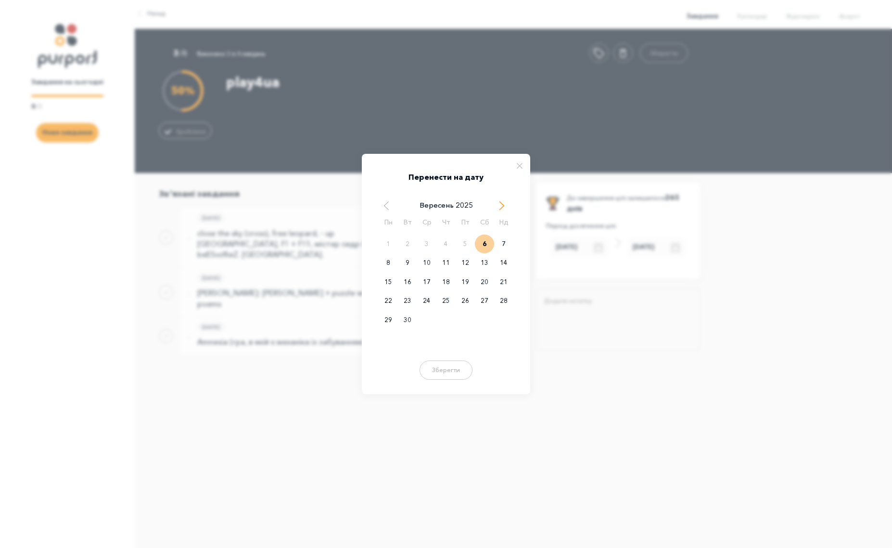
click at [504, 204] on span "Next Month" at bounding box center [502, 206] width 10 height 10
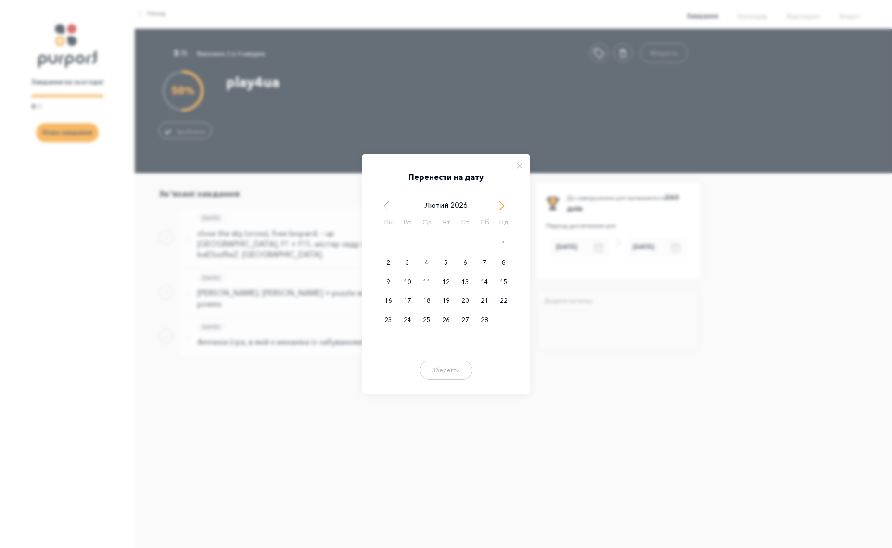
click at [504, 204] on span "Next Month" at bounding box center [502, 206] width 10 height 10
click at [460, 319] on div "29" at bounding box center [465, 320] width 19 height 19
click at [440, 369] on button "Зберегти" at bounding box center [446, 368] width 58 height 19
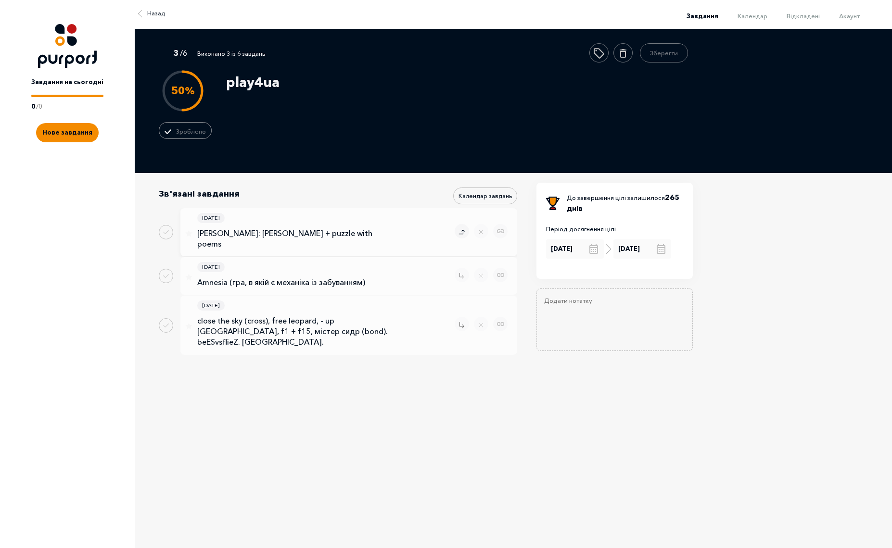
click at [459, 229] on icon "Remove task" at bounding box center [462, 233] width 6 height 8
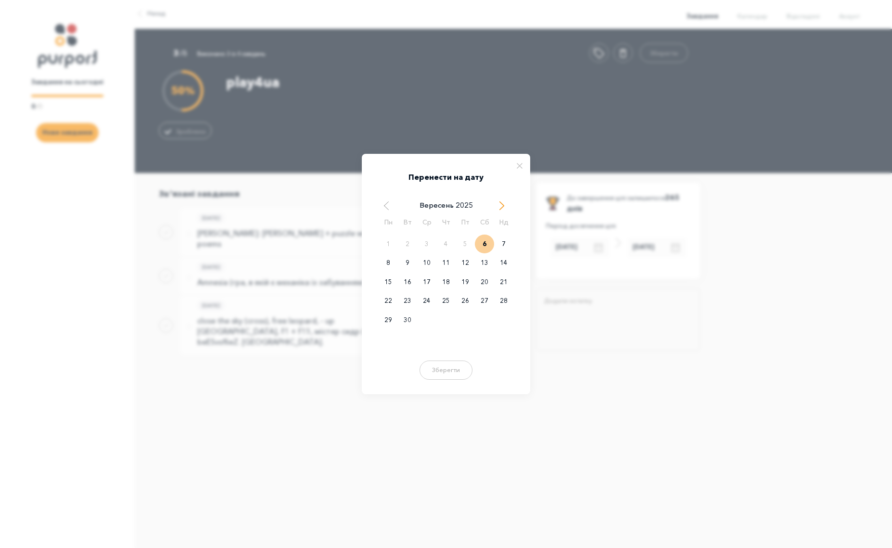
click at [500, 204] on span "Next Month" at bounding box center [502, 206] width 10 height 10
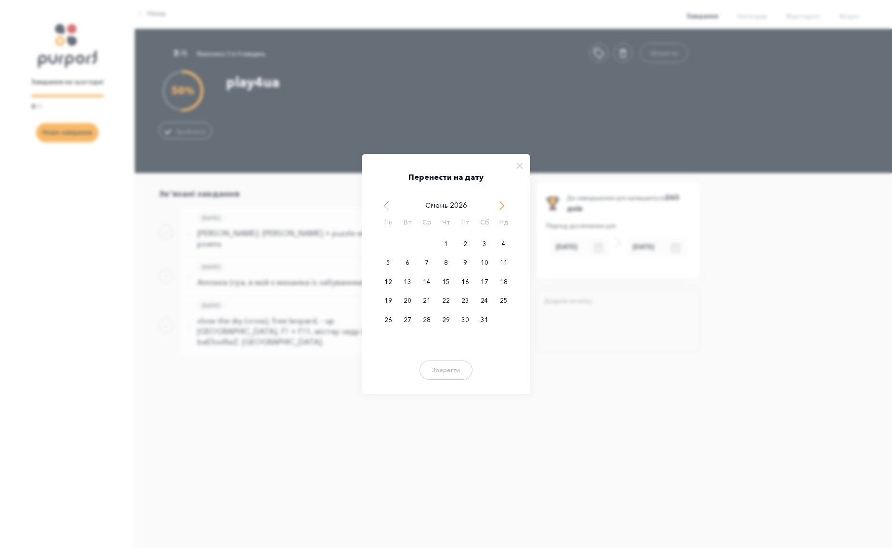
click at [500, 204] on span "Next Month" at bounding box center [502, 206] width 10 height 10
click at [464, 316] on div "29" at bounding box center [465, 320] width 19 height 19
click at [451, 371] on button "Зберегти" at bounding box center [446, 368] width 58 height 19
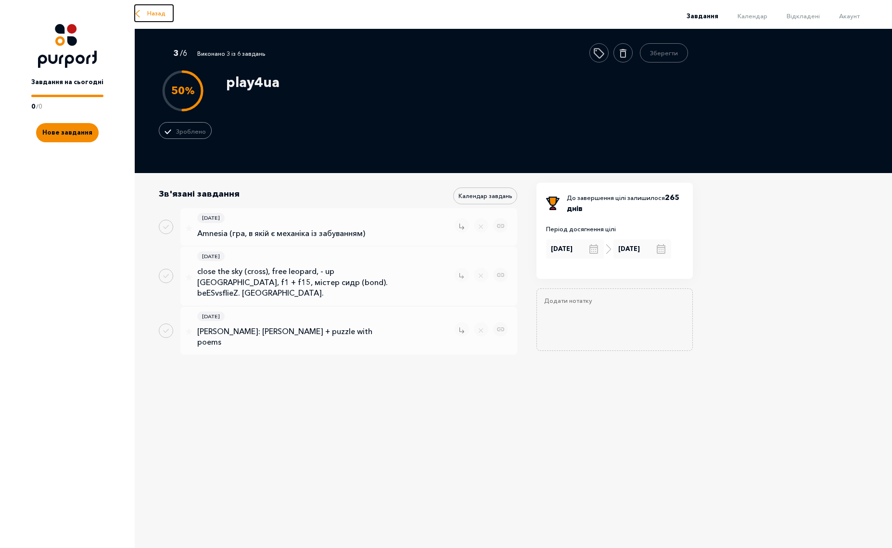
click at [156, 16] on span "Назад" at bounding box center [156, 14] width 18 height 10
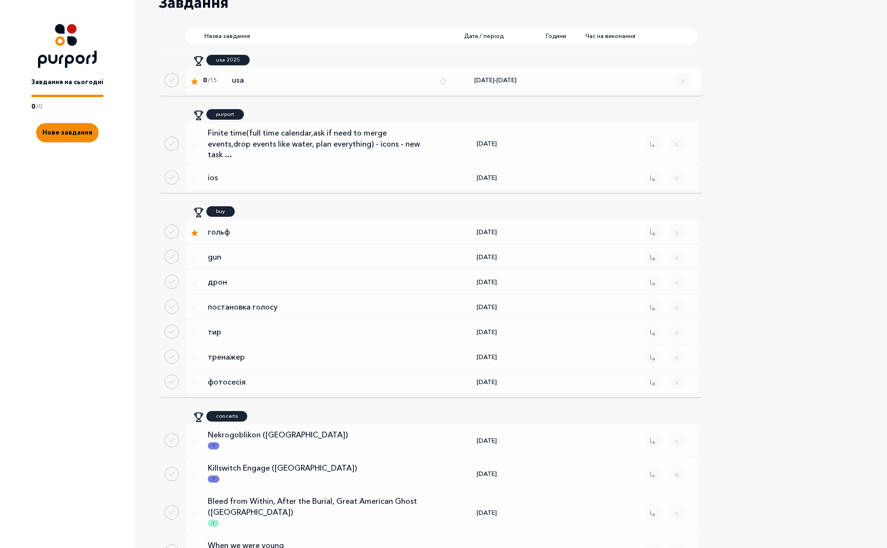
scroll to position [275, 0]
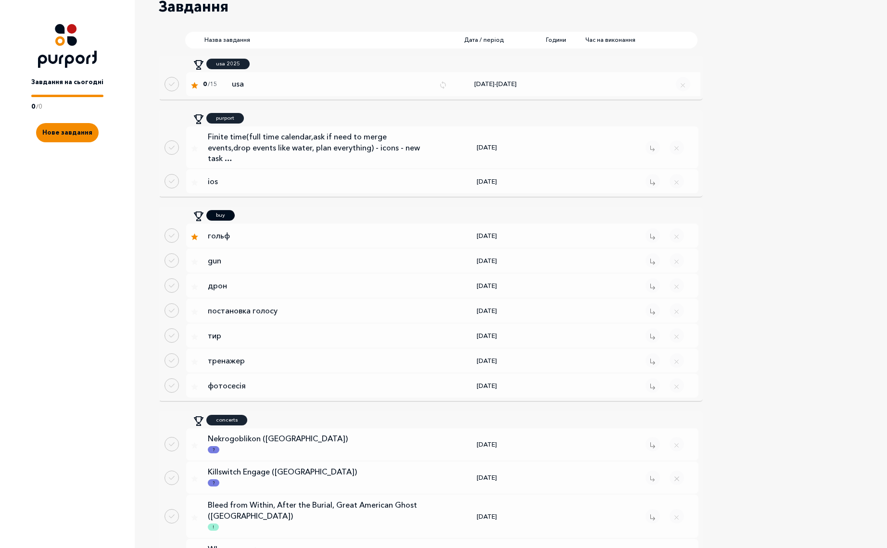
click at [221, 218] on p "buy" at bounding box center [220, 215] width 9 height 8
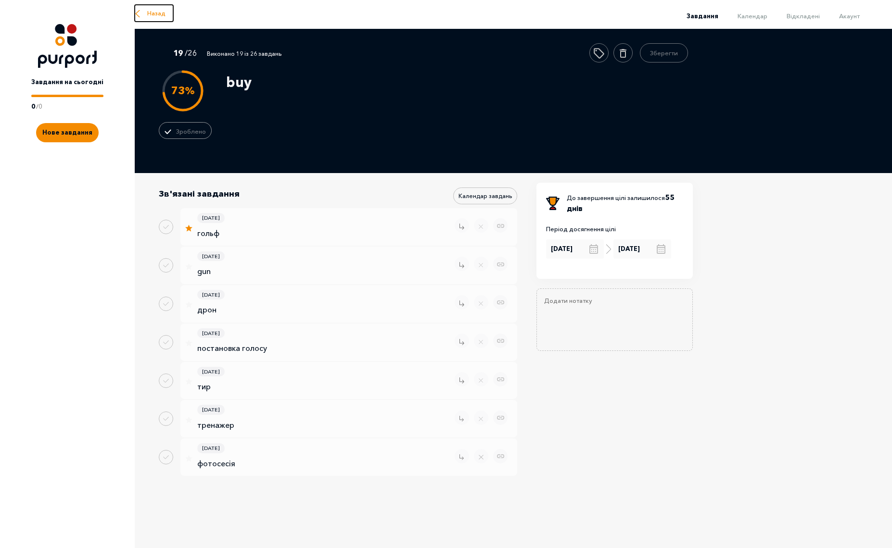
click at [161, 11] on span "Назад" at bounding box center [156, 14] width 18 height 10
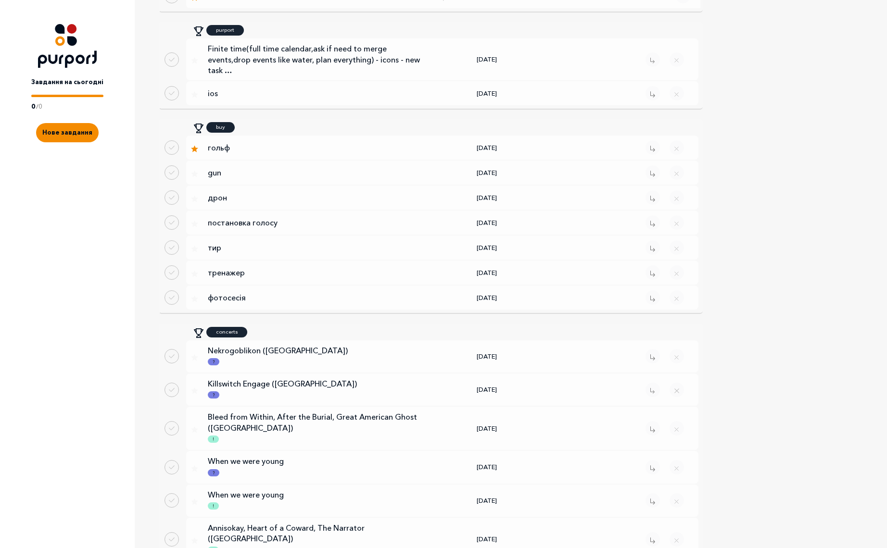
scroll to position [361, 0]
click at [226, 133] on div "buy" at bounding box center [220, 129] width 28 height 11
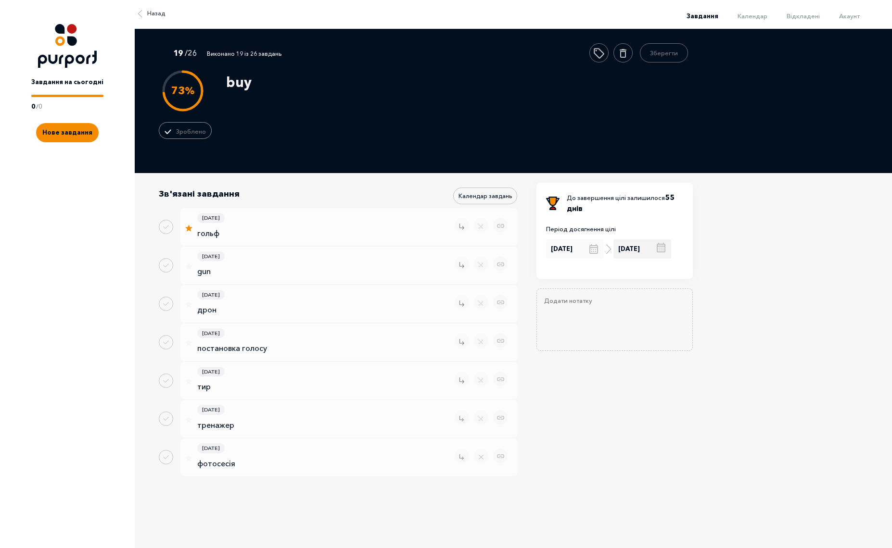
click at [661, 251] on div "[DATE]" at bounding box center [642, 249] width 58 height 19
click at [697, 197] on span "Next Month" at bounding box center [698, 193] width 10 height 10
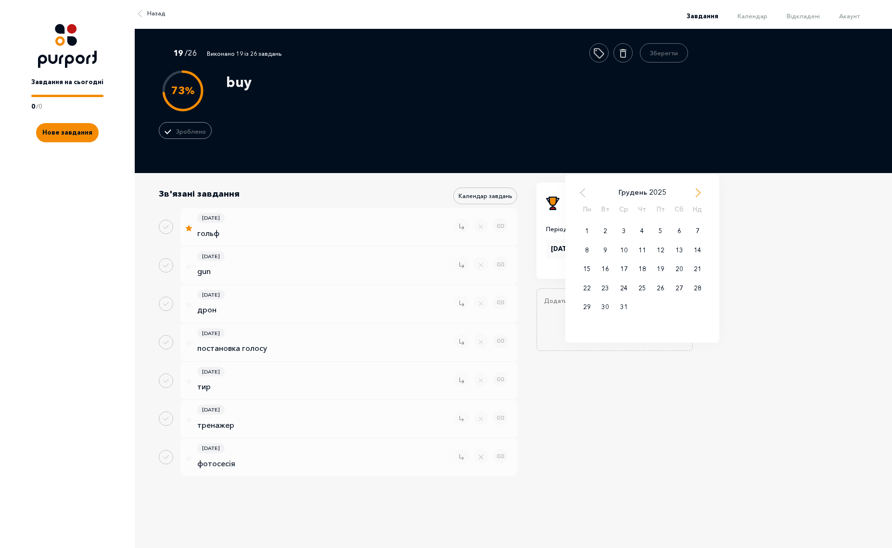
click at [697, 197] on span "Next Month" at bounding box center [698, 193] width 10 height 10
click at [580, 192] on span "Previous Month" at bounding box center [583, 193] width 10 height 10
click at [697, 195] on span "Next Month" at bounding box center [698, 193] width 10 height 10
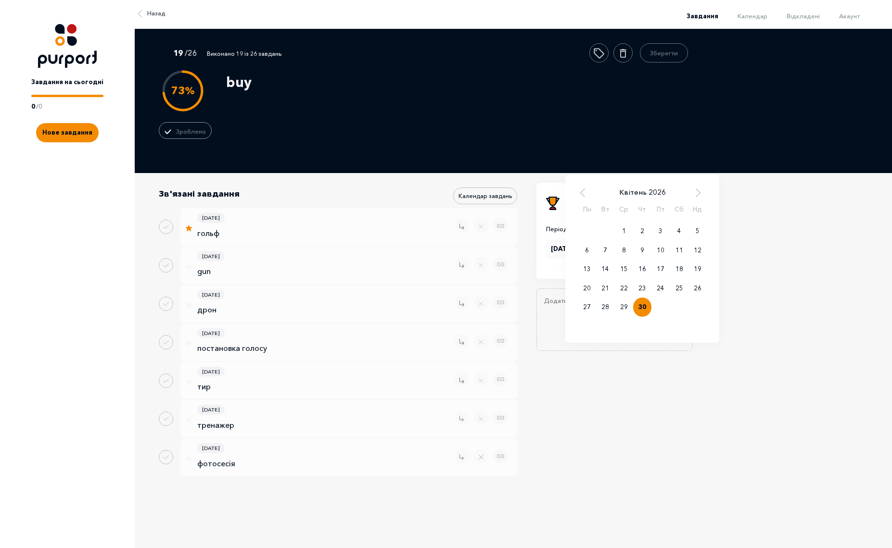
click at [643, 307] on div "30" at bounding box center [642, 307] width 18 height 19
type input "[DATE]"
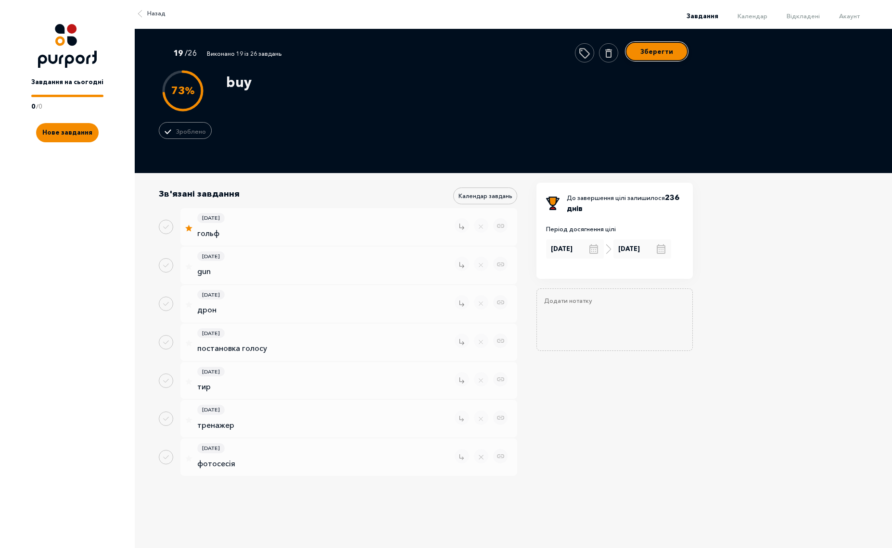
click at [664, 58] on button "Зберегти" at bounding box center [656, 51] width 63 height 19
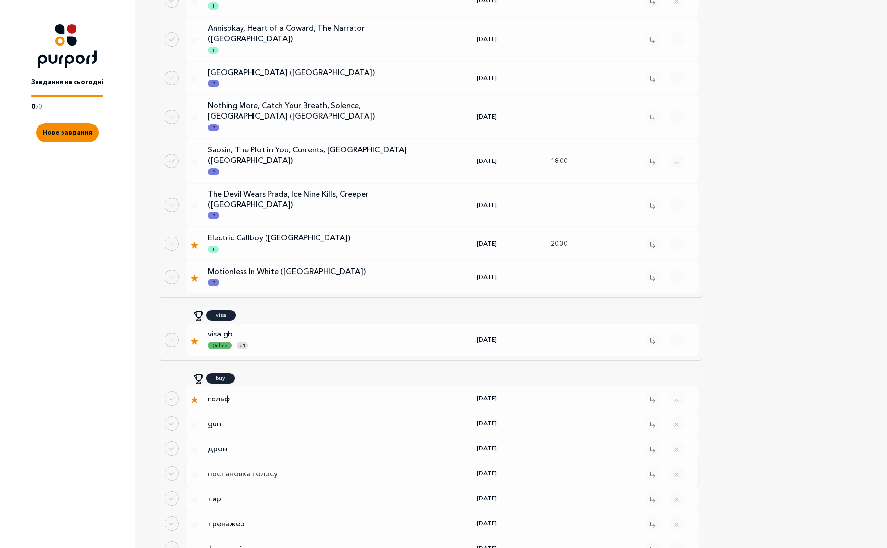
scroll to position [779, 0]
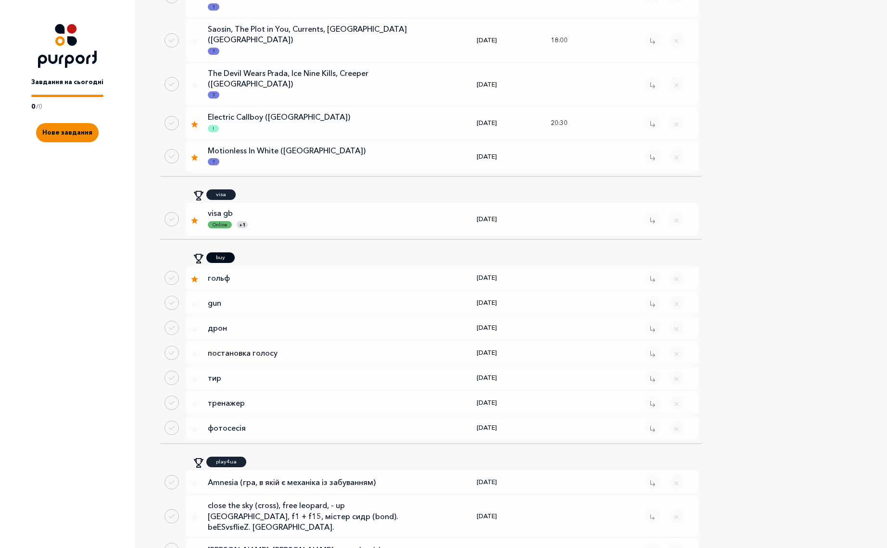
click at [225, 254] on p "buy" at bounding box center [220, 258] width 9 height 8
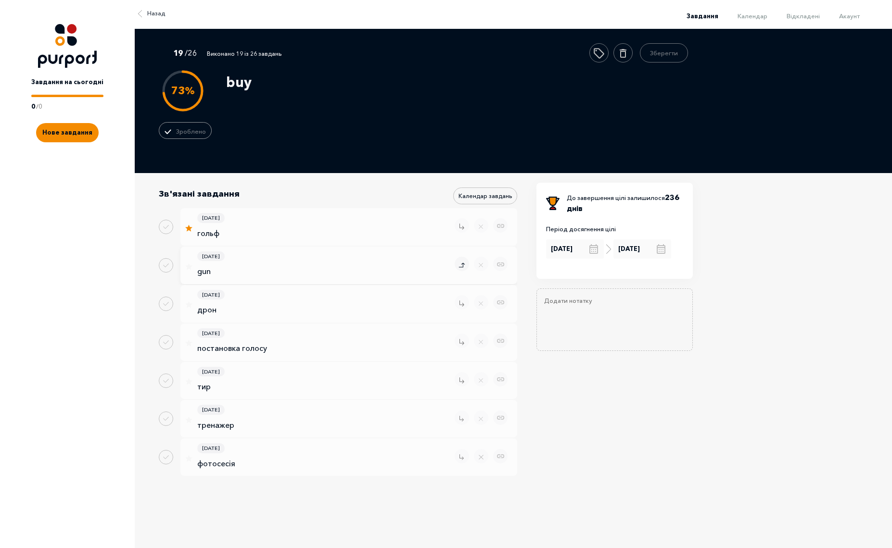
click at [462, 266] on icon "Remove task" at bounding box center [462, 266] width 6 height 8
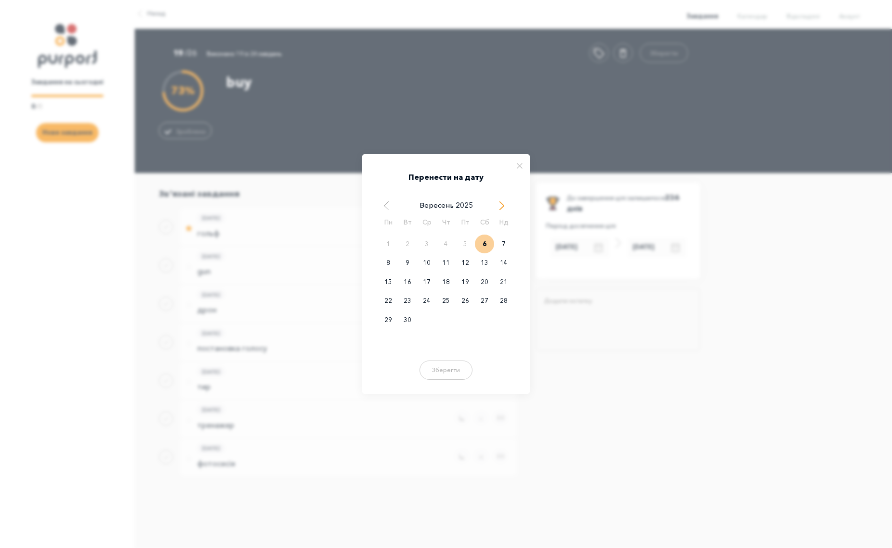
click at [502, 202] on span "Next Month" at bounding box center [502, 206] width 10 height 10
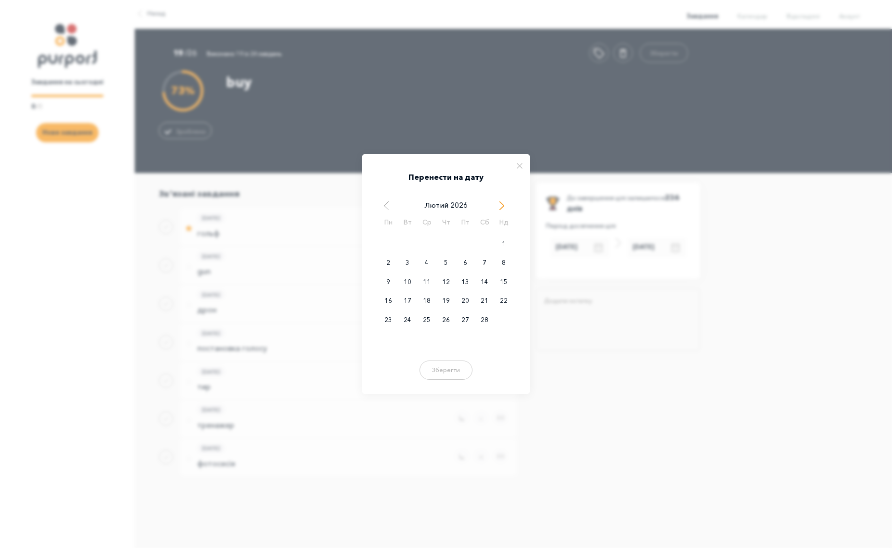
click at [502, 202] on span "Next Month" at bounding box center [502, 206] width 10 height 10
click at [441, 319] on div "30" at bounding box center [445, 320] width 19 height 19
click at [445, 373] on button "Зберегти" at bounding box center [446, 368] width 58 height 19
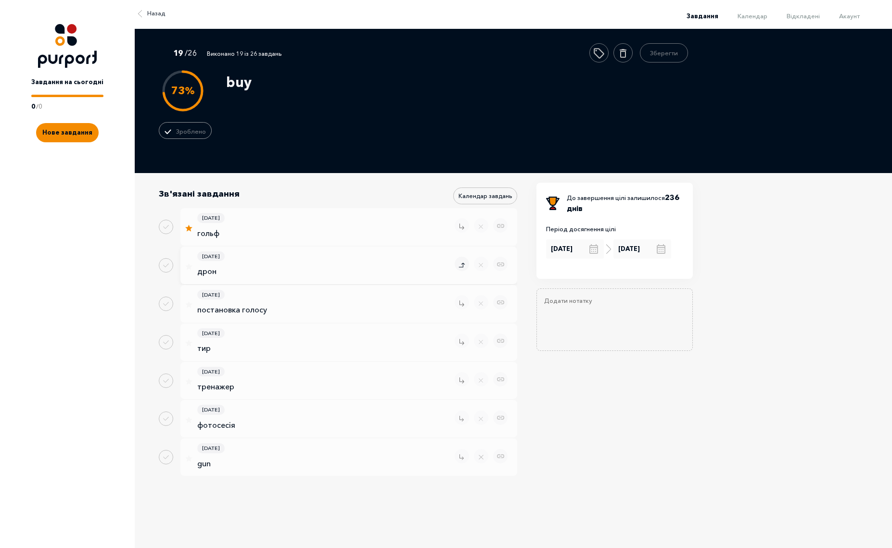
click at [461, 268] on icon "Remove task" at bounding box center [462, 266] width 6 height 8
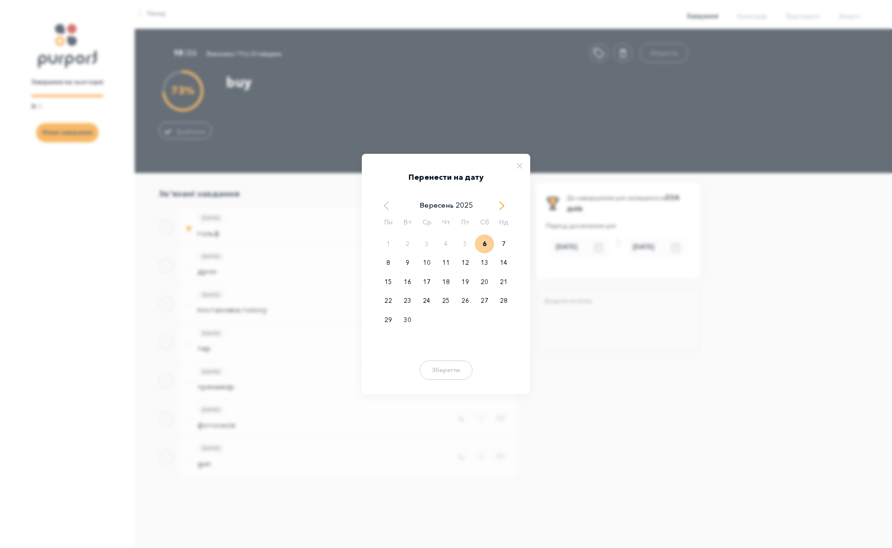
click at [499, 207] on span "Next Month" at bounding box center [502, 206] width 10 height 10
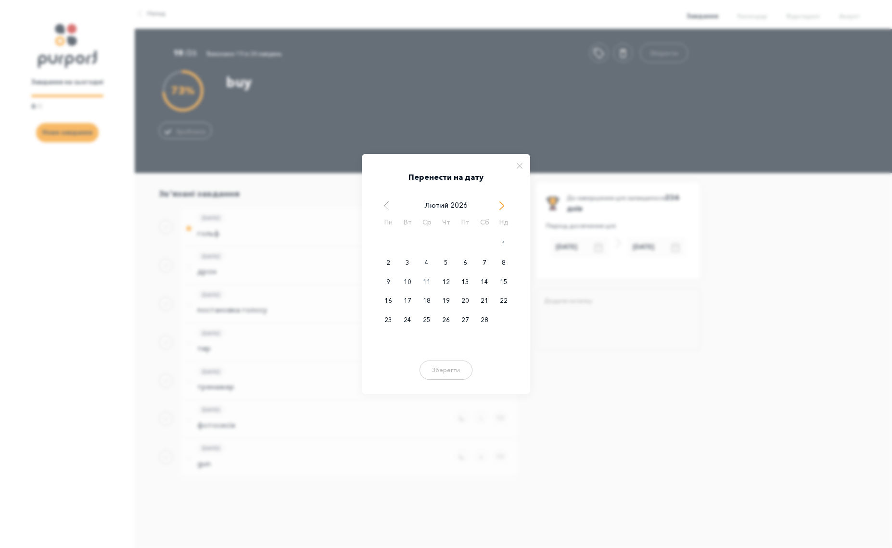
click at [499, 207] on span "Next Month" at bounding box center [502, 206] width 10 height 10
click at [445, 319] on div "30" at bounding box center [445, 320] width 19 height 19
click at [448, 368] on button "Зберегти" at bounding box center [446, 368] width 58 height 19
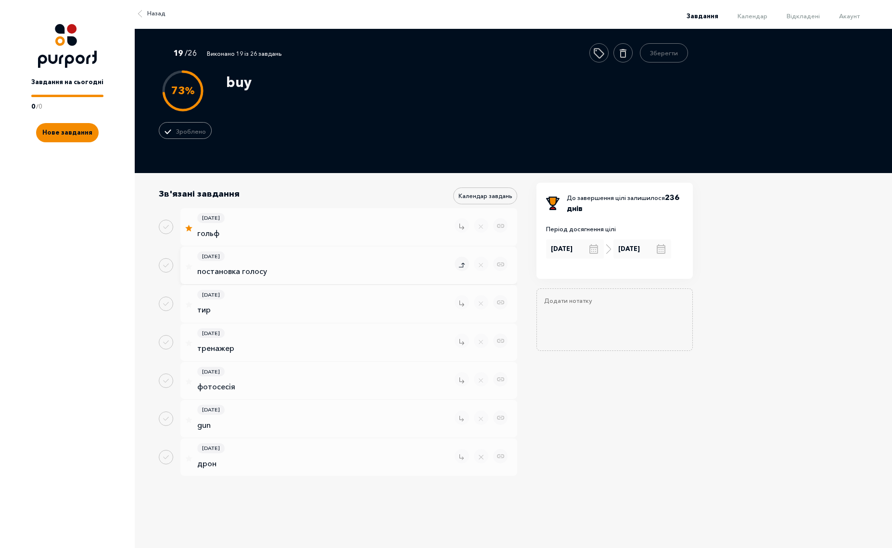
click at [462, 268] on icon "Remove task" at bounding box center [462, 266] width 6 height 8
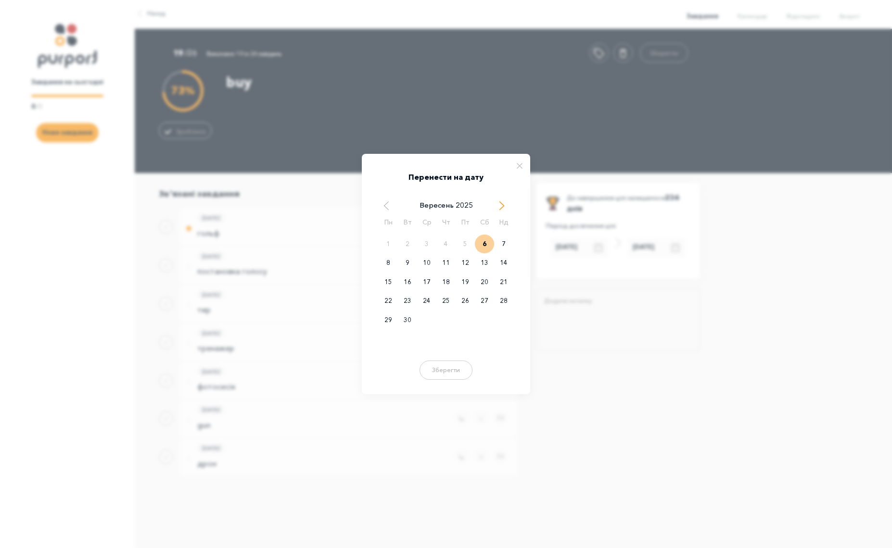
click at [502, 205] on span "Next Month" at bounding box center [502, 206] width 10 height 10
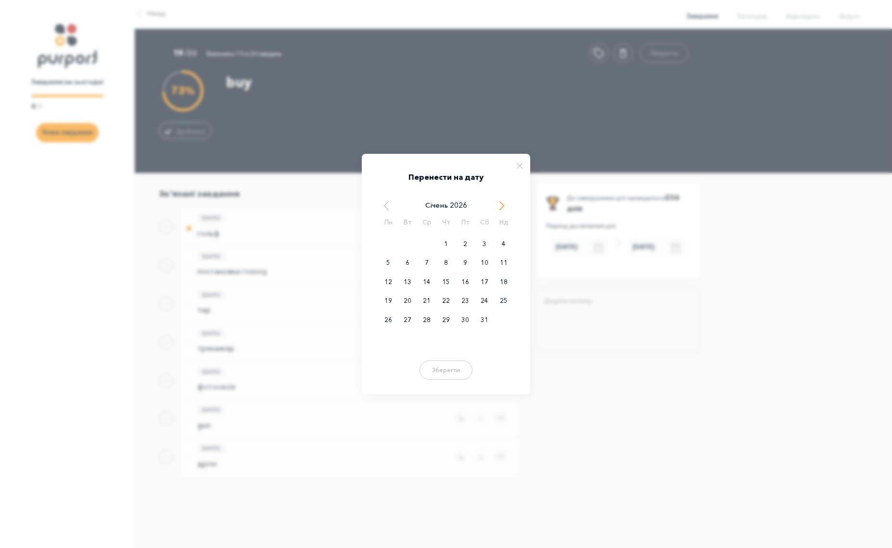
click at [502, 205] on span "Next Month" at bounding box center [502, 206] width 10 height 10
click at [449, 323] on div "30" at bounding box center [445, 320] width 19 height 19
click at [441, 374] on button "Зберегти" at bounding box center [446, 368] width 58 height 19
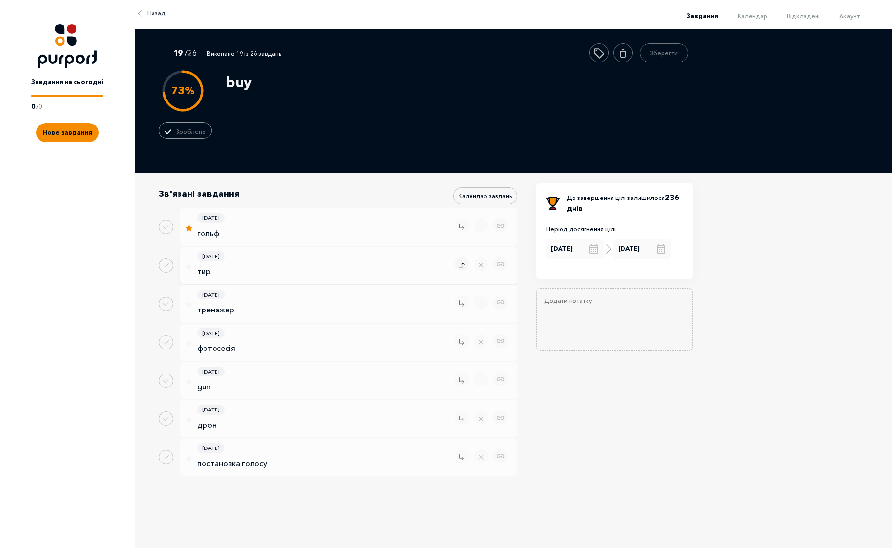
click at [462, 265] on icon "Remove task" at bounding box center [462, 266] width 6 height 8
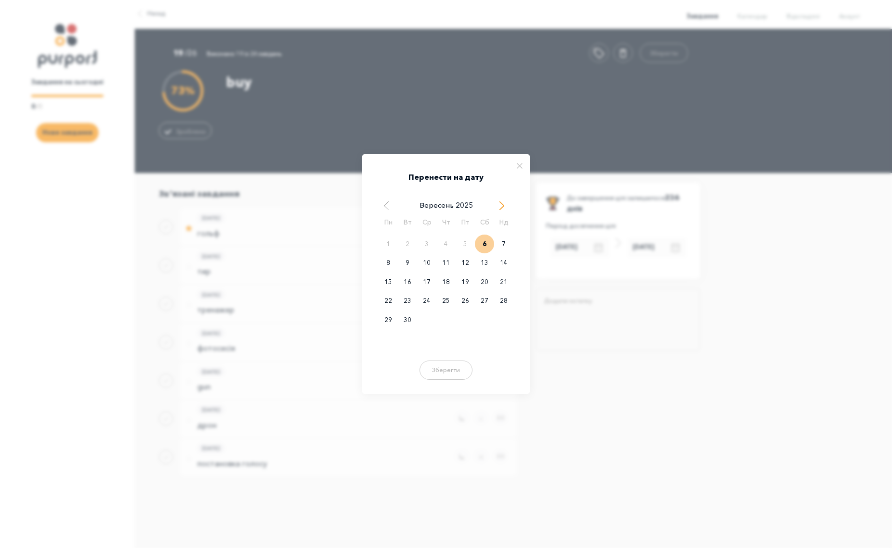
click at [504, 209] on span "Next Month" at bounding box center [502, 206] width 10 height 10
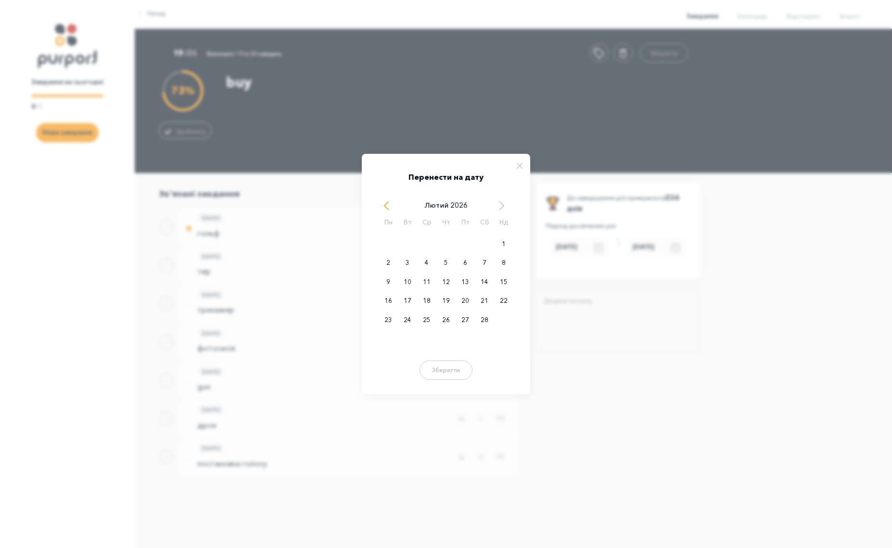
click at [389, 203] on span "Previous Month" at bounding box center [387, 206] width 10 height 10
click at [502, 206] on span "Next Month" at bounding box center [502, 206] width 10 height 10
click at [446, 321] on div "30" at bounding box center [445, 320] width 19 height 19
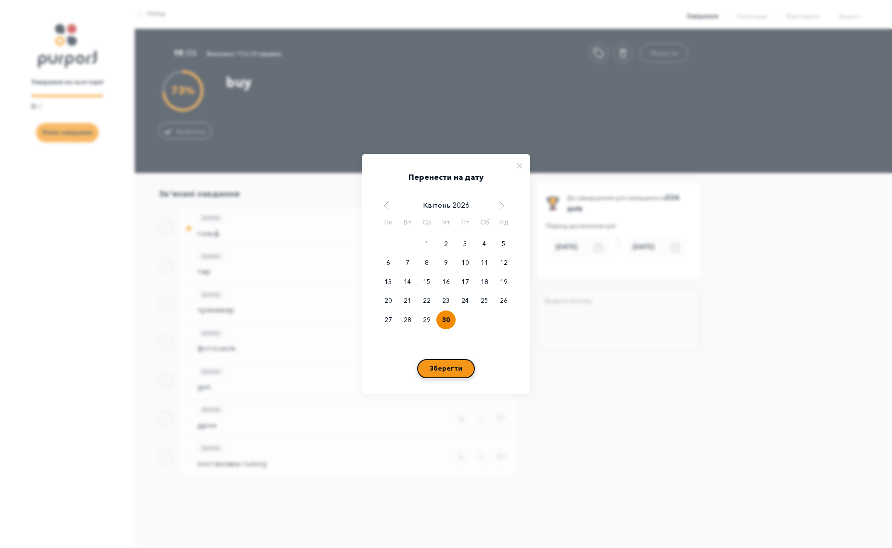
click at [451, 366] on button "Зберегти" at bounding box center [446, 368] width 58 height 19
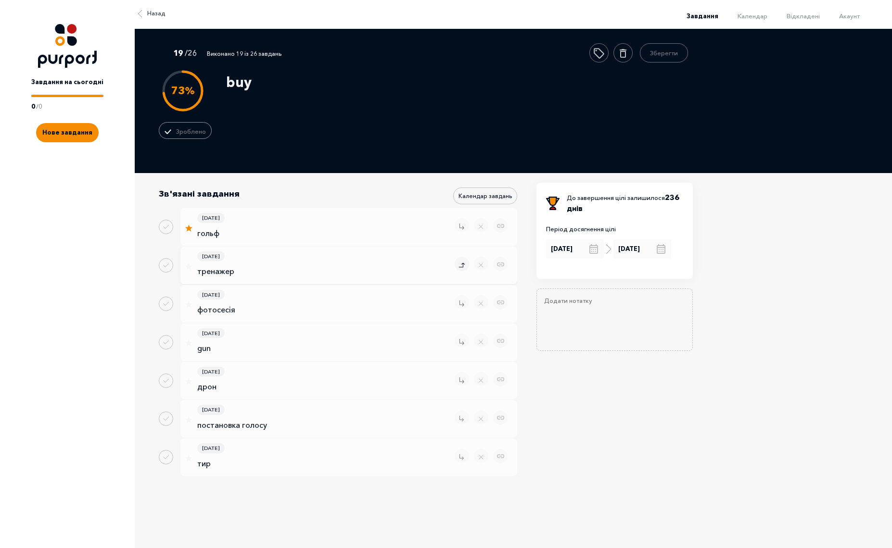
click at [459, 265] on icon "Remove task" at bounding box center [462, 266] width 6 height 8
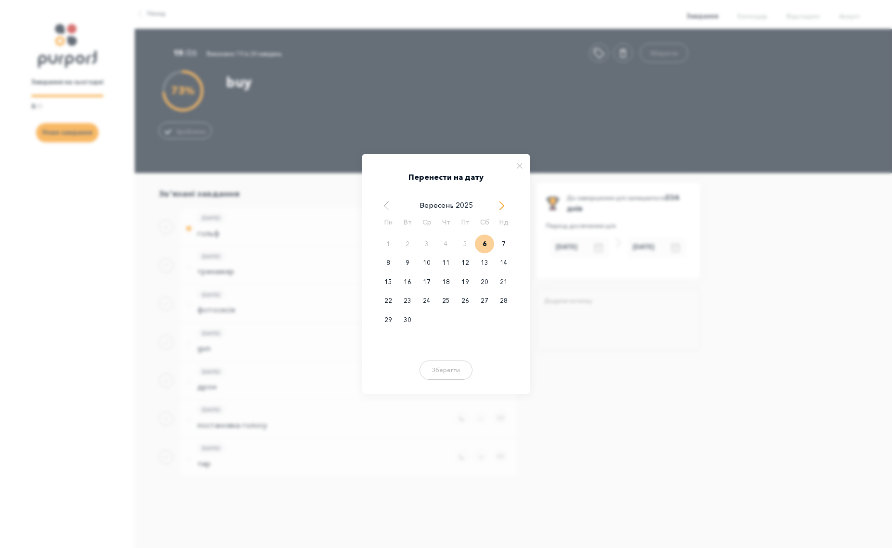
click at [499, 203] on span "Next Month" at bounding box center [502, 206] width 10 height 10
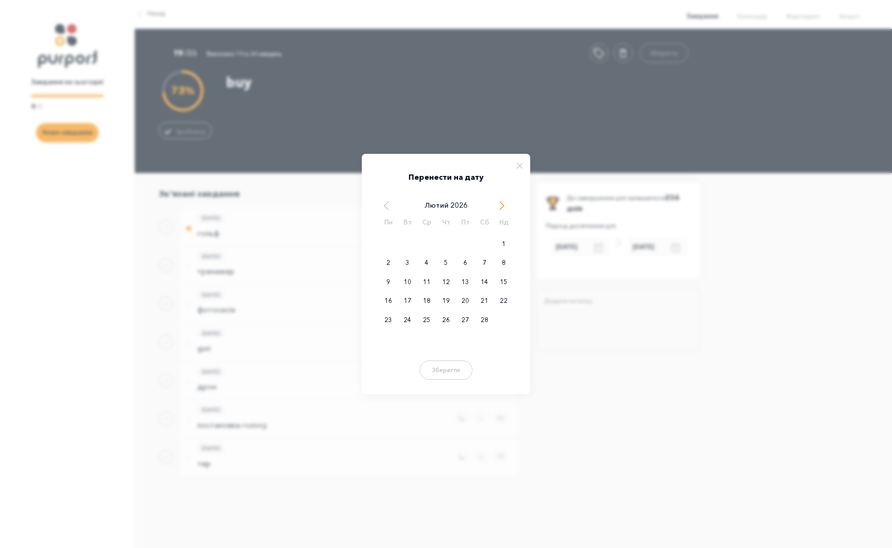
click at [499, 203] on span "Next Month" at bounding box center [502, 206] width 10 height 10
click at [439, 322] on div "30" at bounding box center [445, 320] width 19 height 19
click at [446, 365] on button "Зберегти" at bounding box center [446, 368] width 58 height 19
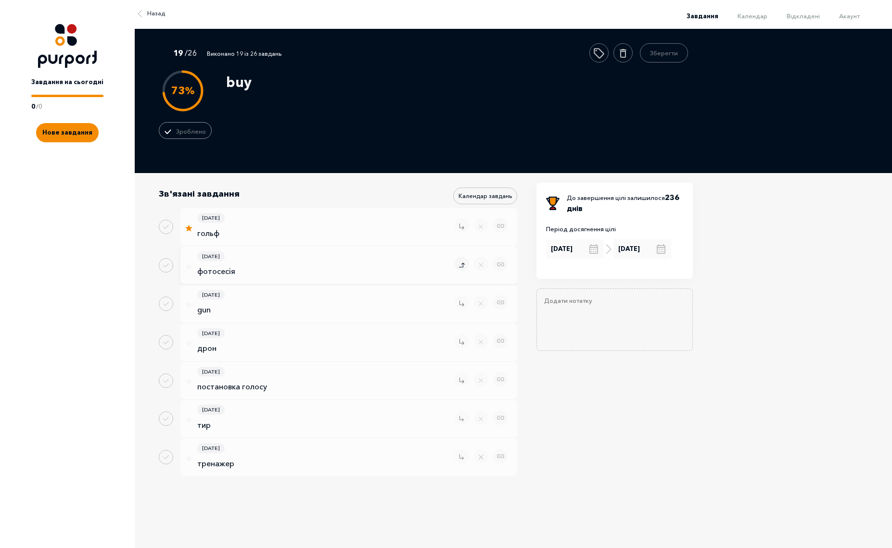
click at [459, 262] on icon "Remove task" at bounding box center [462, 266] width 6 height 8
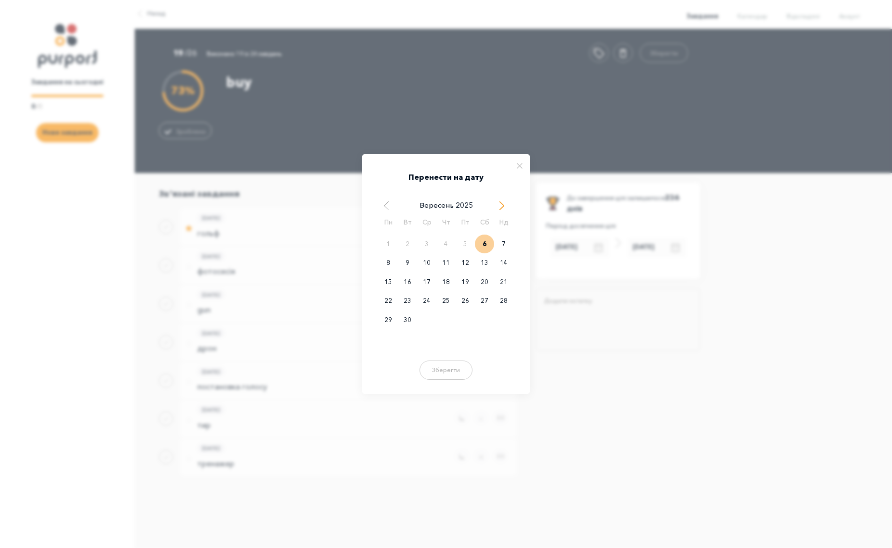
click at [502, 206] on span "Next Month" at bounding box center [502, 206] width 10 height 10
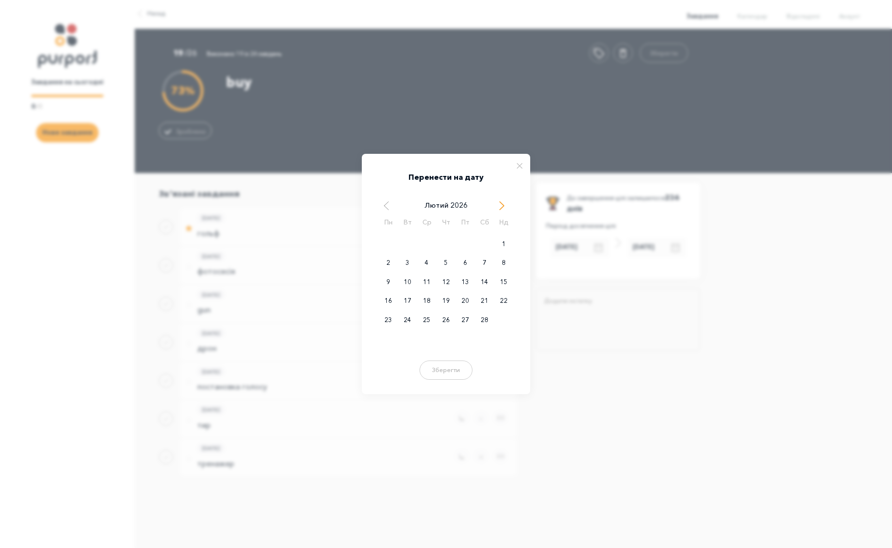
click at [502, 206] on span "Next Month" at bounding box center [502, 206] width 10 height 10
click at [448, 318] on div "30" at bounding box center [445, 320] width 19 height 19
click at [439, 368] on button "Зберегти" at bounding box center [446, 368] width 58 height 19
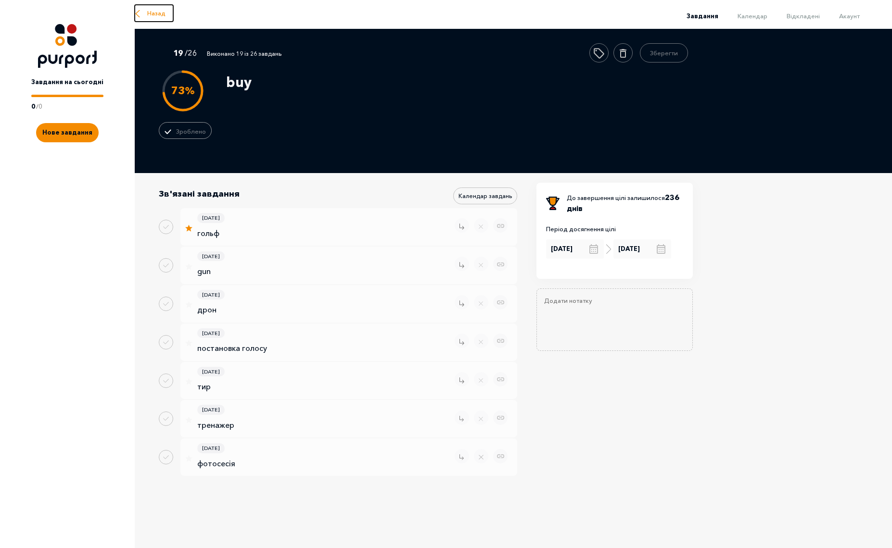
click at [156, 14] on span "Назад" at bounding box center [156, 14] width 18 height 10
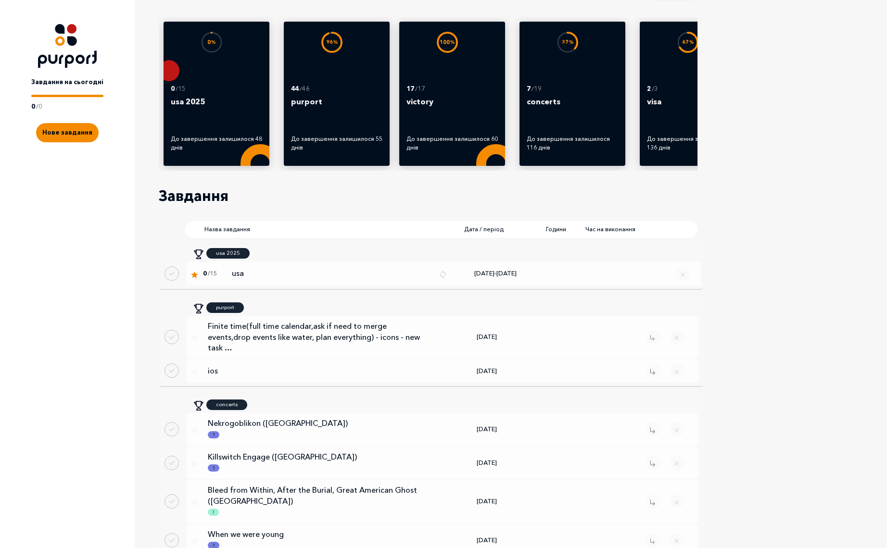
scroll to position [87, 0]
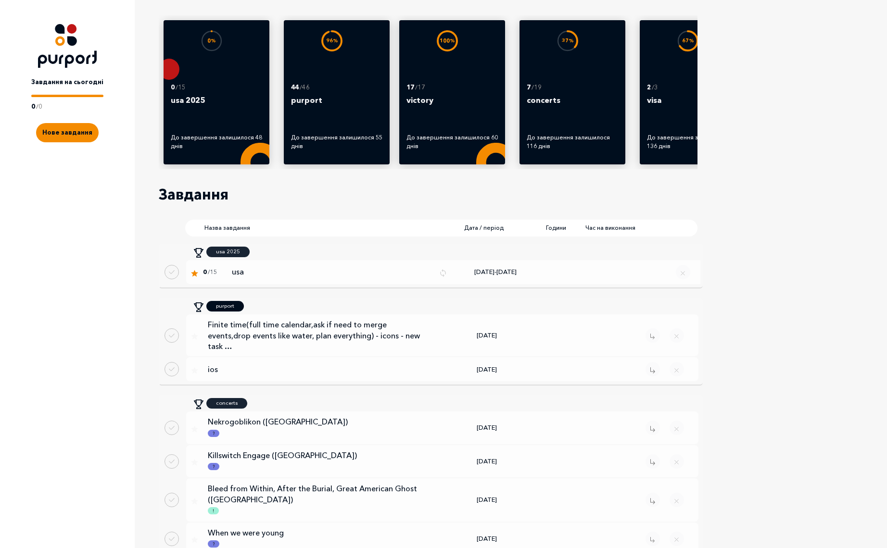
click at [221, 310] on p "purport" at bounding box center [225, 306] width 18 height 8
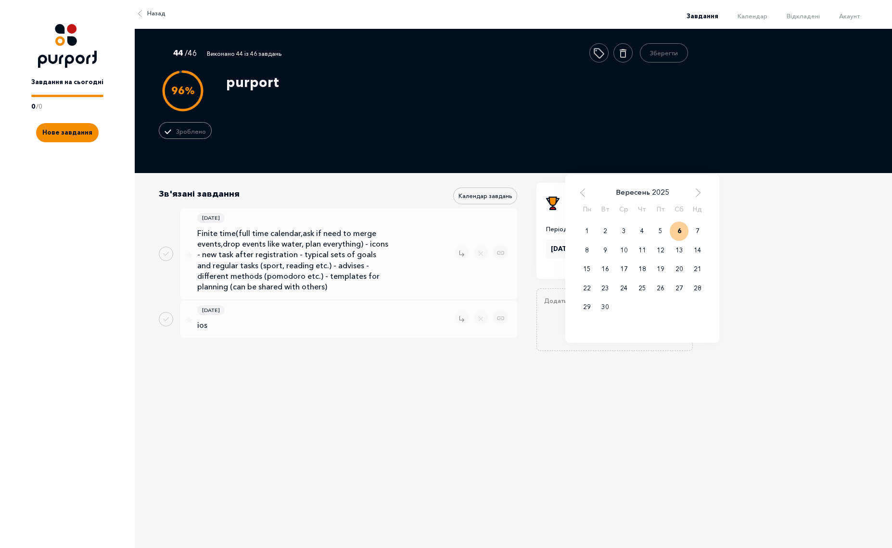
click at [661, 250] on div "31.10.2025 Вересень 2025 Пн Вт Ср Чт Пт Сб Нд 1 2 3 4 5 6 7 8 9 10 11 12 13 14 …" at bounding box center [642, 249] width 58 height 19
click at [697, 194] on span "Next Month" at bounding box center [698, 193] width 10 height 10
click at [726, 267] on div "Назад 44 / 46 Виконано 44 із 46 завдань Зберегти 96 % Зроблено purport Зв'язані…" at bounding box center [513, 264] width 757 height 470
click at [644, 249] on div "[DATE]" at bounding box center [642, 249] width 58 height 19
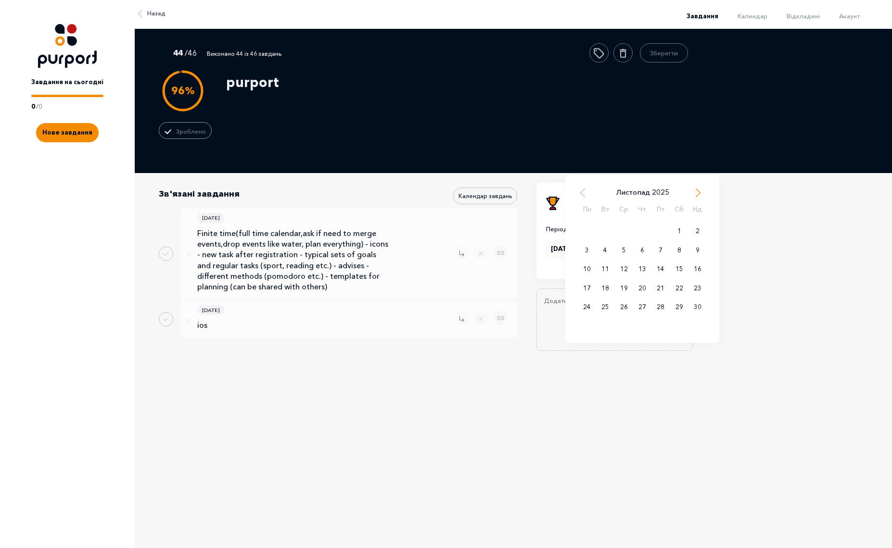
click at [696, 195] on span "Next Month" at bounding box center [698, 193] width 10 height 10
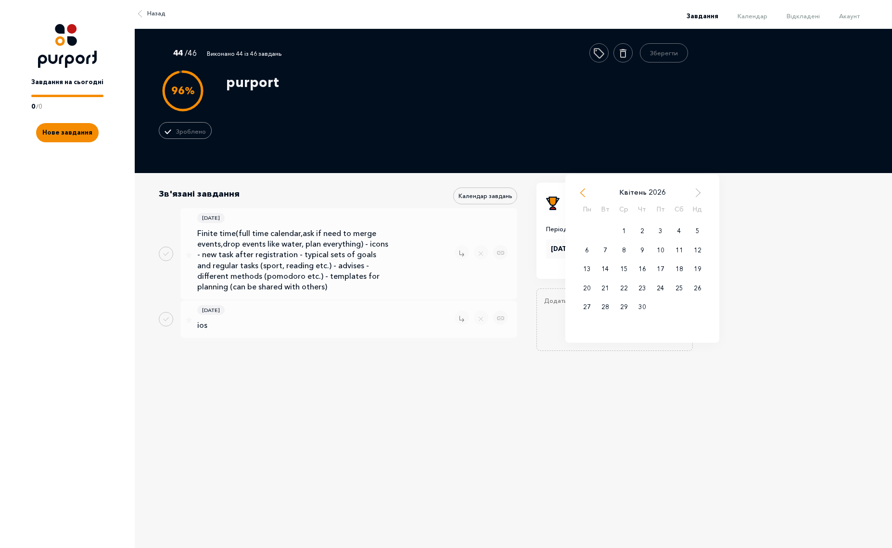
click at [582, 191] on span "Previous Month" at bounding box center [583, 193] width 10 height 10
click at [584, 191] on span "Previous Month" at bounding box center [583, 193] width 10 height 10
click at [699, 193] on span "Next Month" at bounding box center [698, 193] width 10 height 10
click at [600, 324] on div "31" at bounding box center [605, 326] width 18 height 19
type input "31.03.2026"
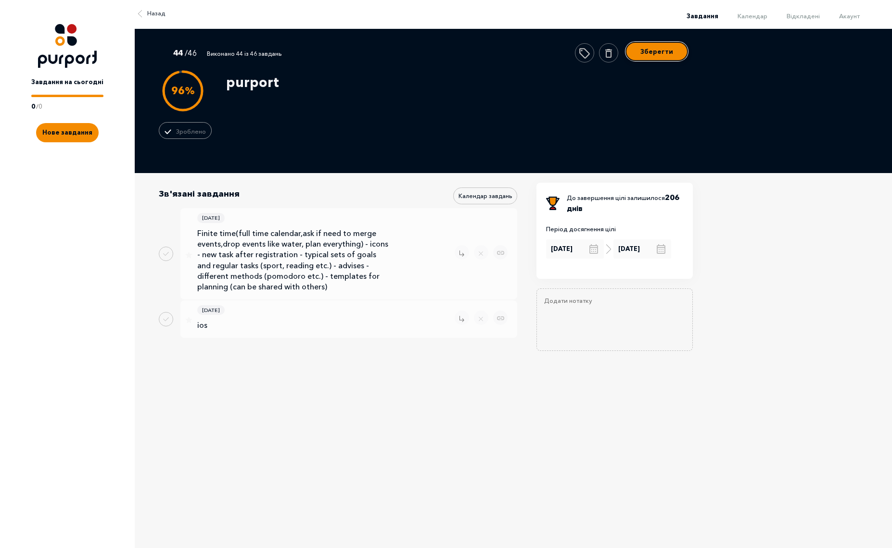
click at [661, 53] on button "Зберегти" at bounding box center [656, 51] width 63 height 19
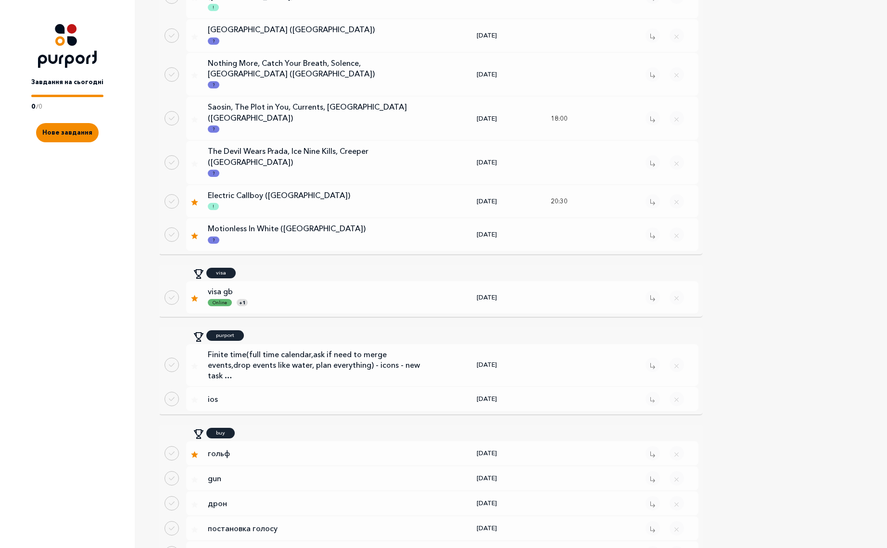
scroll to position [606, 0]
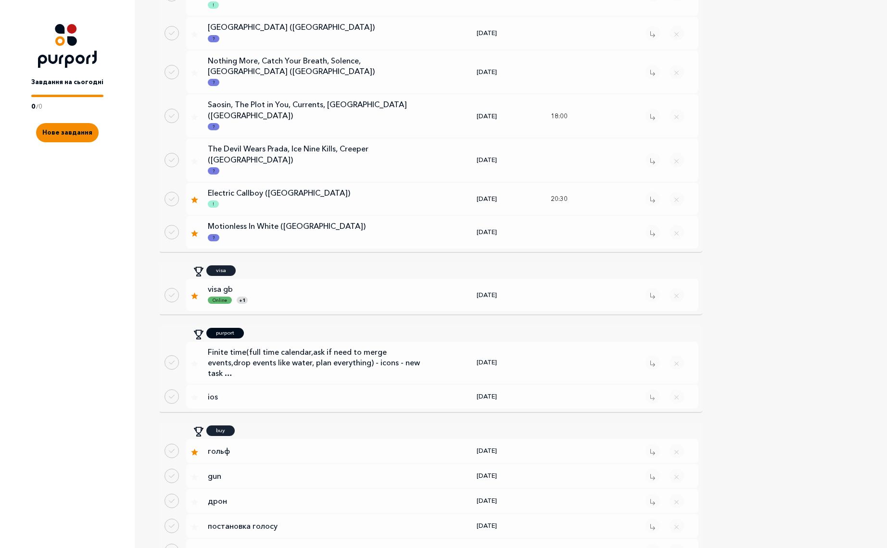
click at [231, 328] on div "purport" at bounding box center [225, 333] width 38 height 11
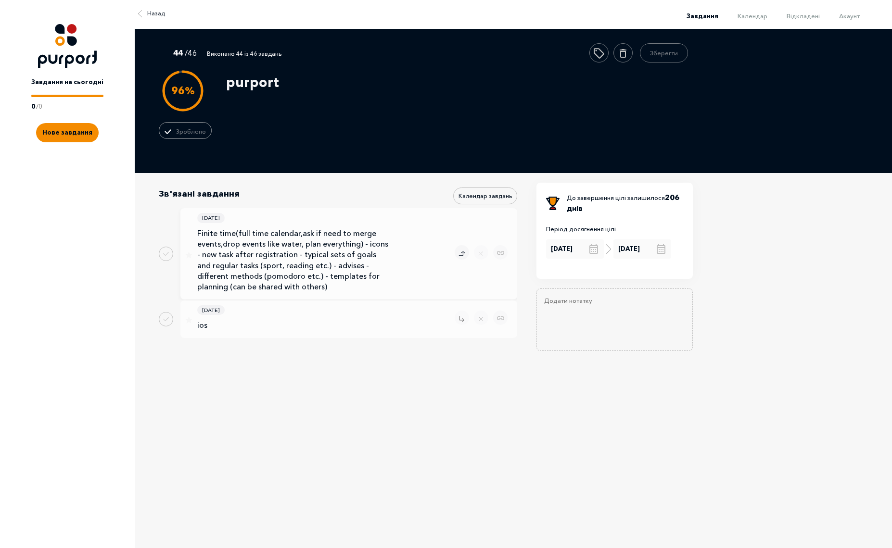
click at [457, 253] on button "Remove task" at bounding box center [462, 252] width 14 height 14
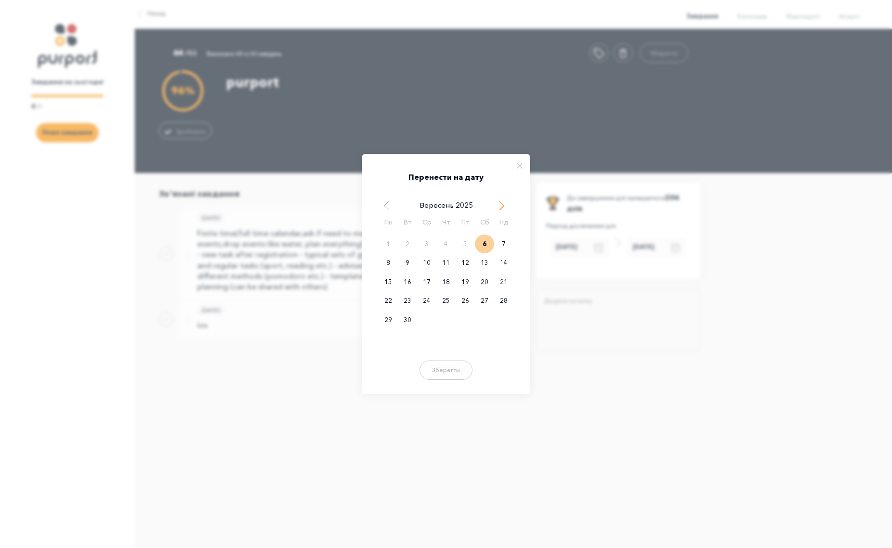
click at [504, 205] on span "Next Month" at bounding box center [502, 206] width 10 height 10
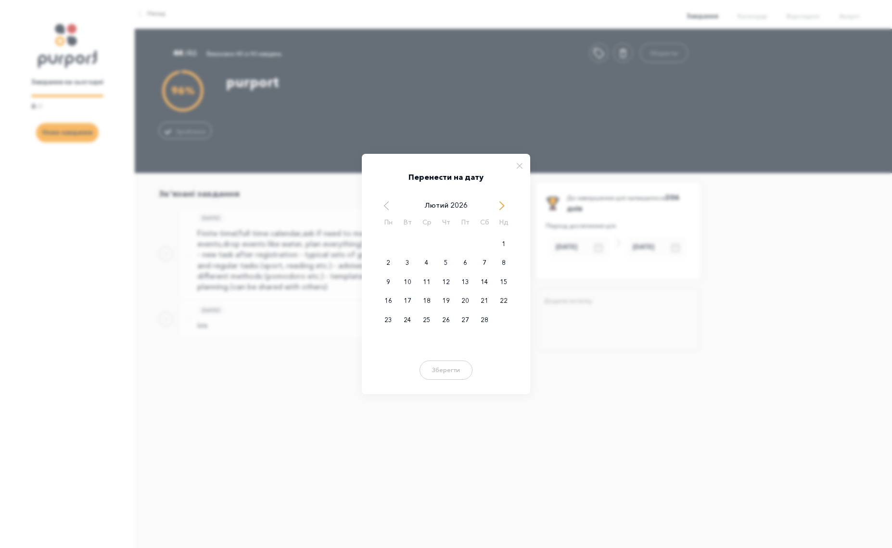
click at [504, 205] on span "Next Month" at bounding box center [502, 206] width 10 height 10
click at [409, 340] on div "31" at bounding box center [407, 339] width 19 height 19
click at [452, 376] on button "Зберегти" at bounding box center [446, 368] width 58 height 19
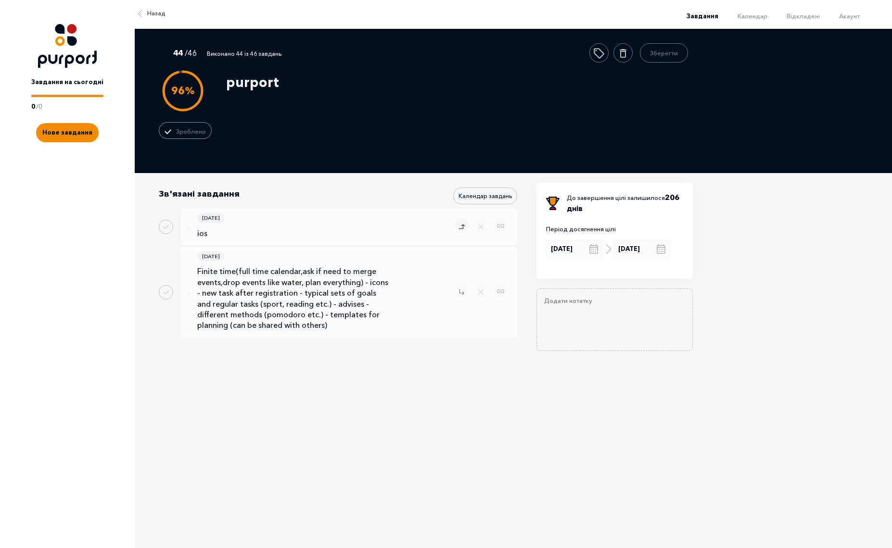
click at [462, 224] on icon "Remove task" at bounding box center [462, 227] width 6 height 8
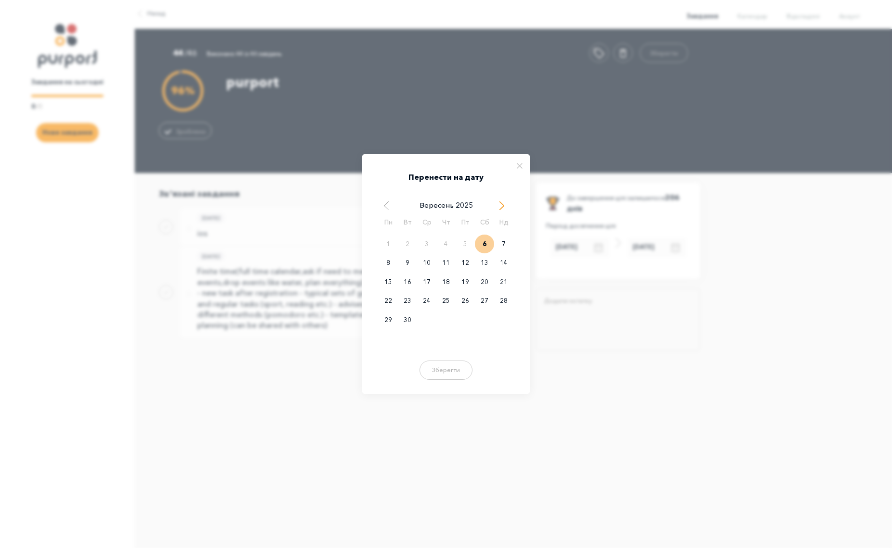
click at [501, 205] on span "Next Month" at bounding box center [502, 206] width 10 height 10
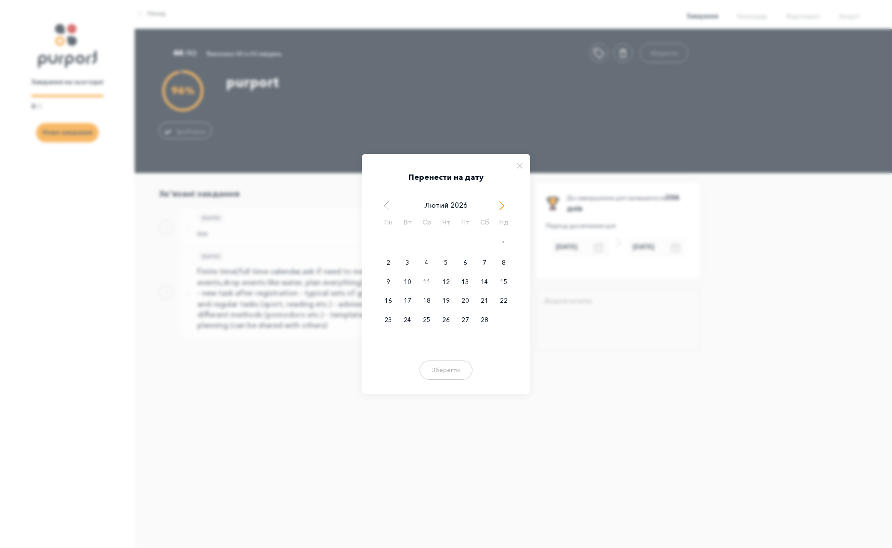
click at [501, 205] on span "Next Month" at bounding box center [502, 206] width 10 height 10
click at [406, 339] on div "31" at bounding box center [407, 339] width 19 height 19
click at [446, 371] on button "Зберегти" at bounding box center [446, 368] width 58 height 19
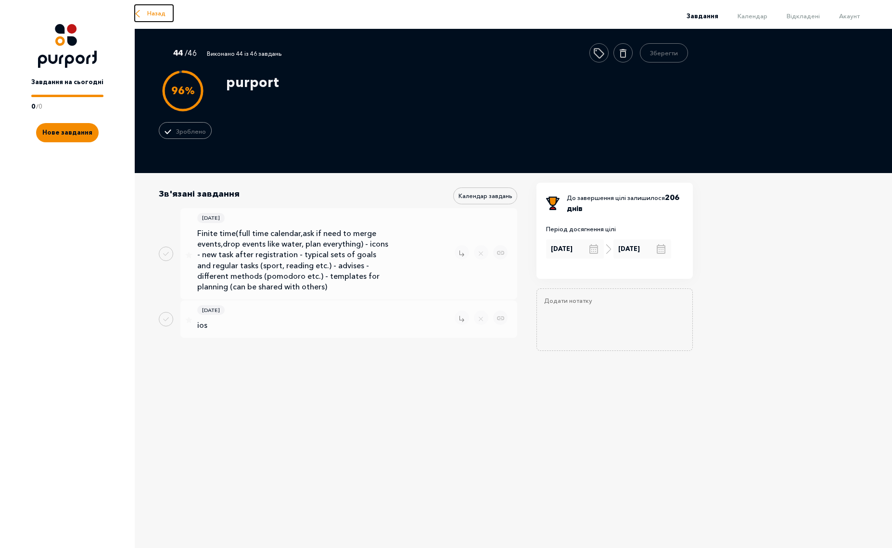
click at [155, 16] on span "Назад" at bounding box center [156, 14] width 18 height 10
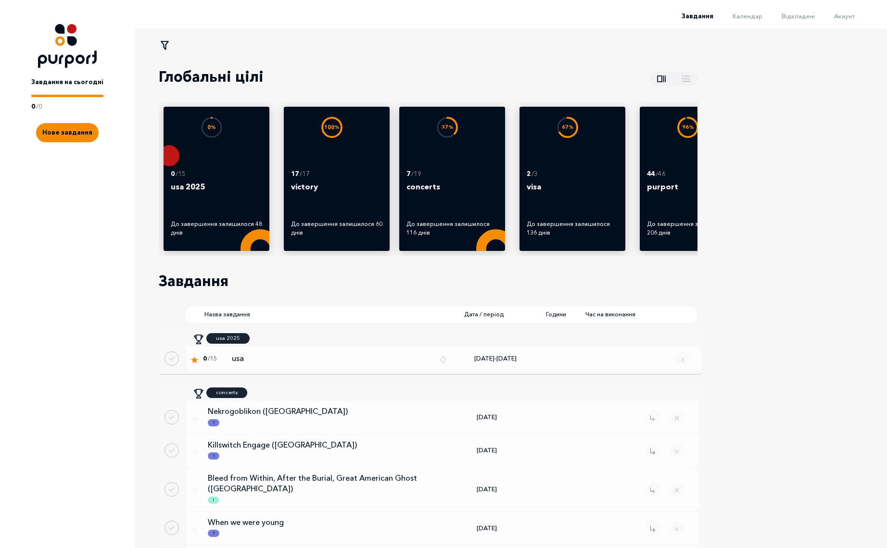
click at [857, 6] on div "Завдання Календар Відкладені Акаунт" at bounding box center [443, 14] width 887 height 29
click at [849, 20] on li "Акаунт" at bounding box center [835, 16] width 40 height 12
click at [852, 15] on span "Акаунт" at bounding box center [844, 16] width 21 height 8
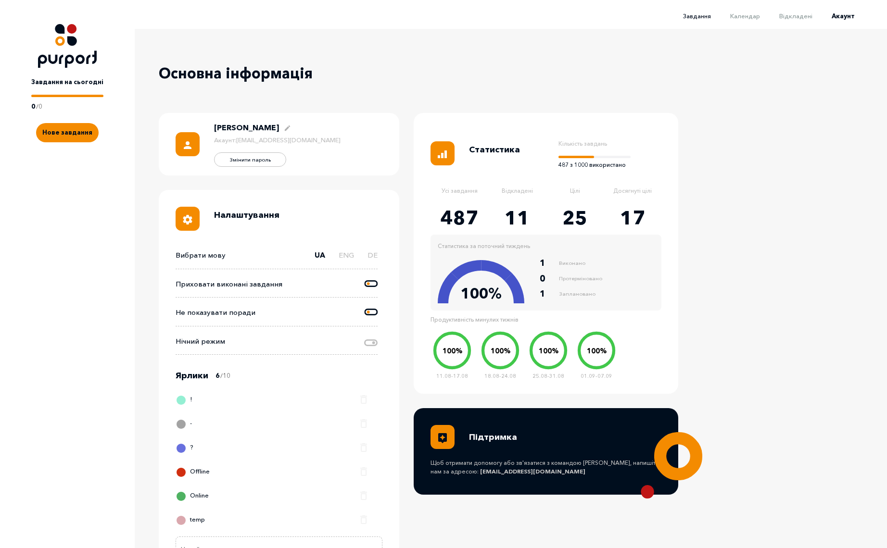
click at [700, 16] on span "Завдання" at bounding box center [697, 16] width 28 height 8
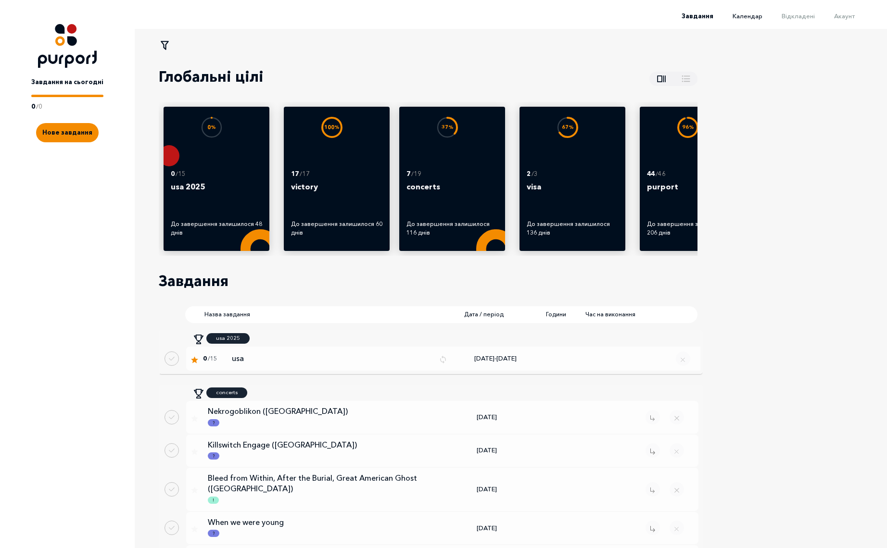
click at [757, 13] on span "Календар" at bounding box center [748, 16] width 30 height 8
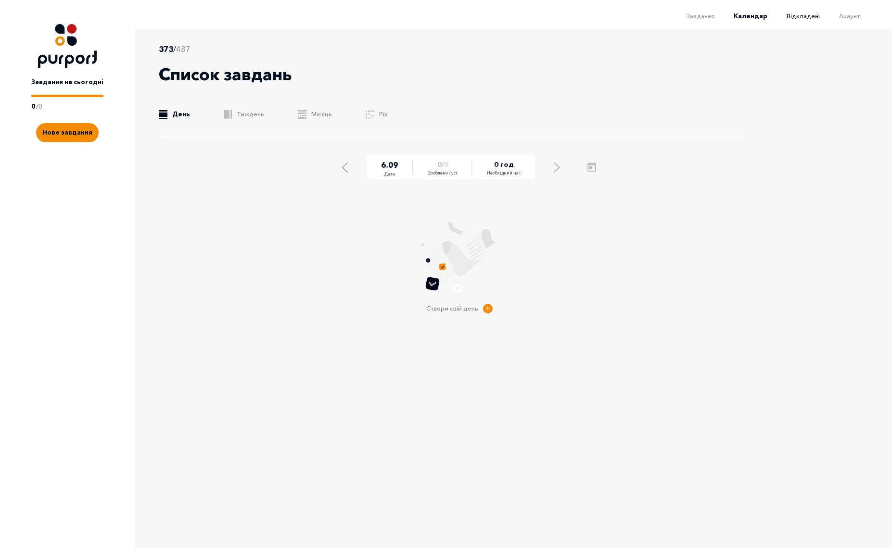
click at [796, 16] on span "Відкладені" at bounding box center [803, 16] width 33 height 8
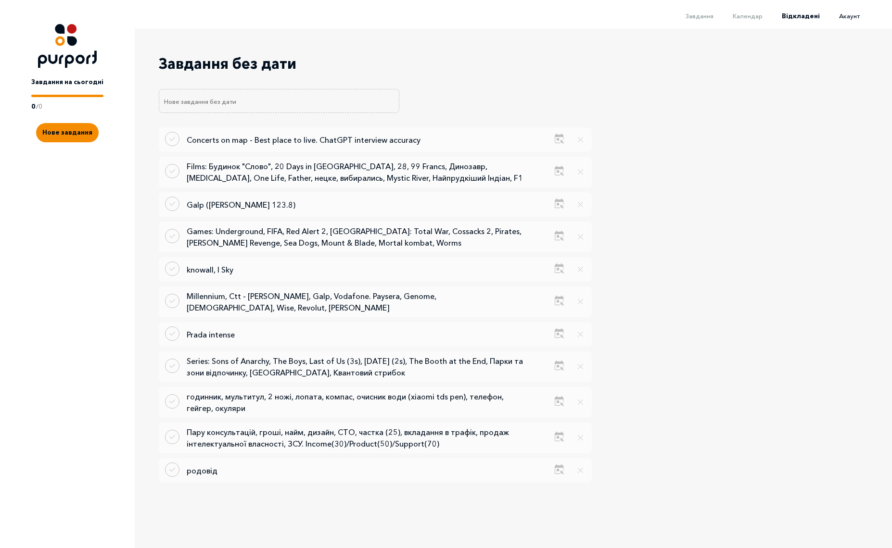
click at [851, 18] on span "Акаунт" at bounding box center [849, 16] width 21 height 8
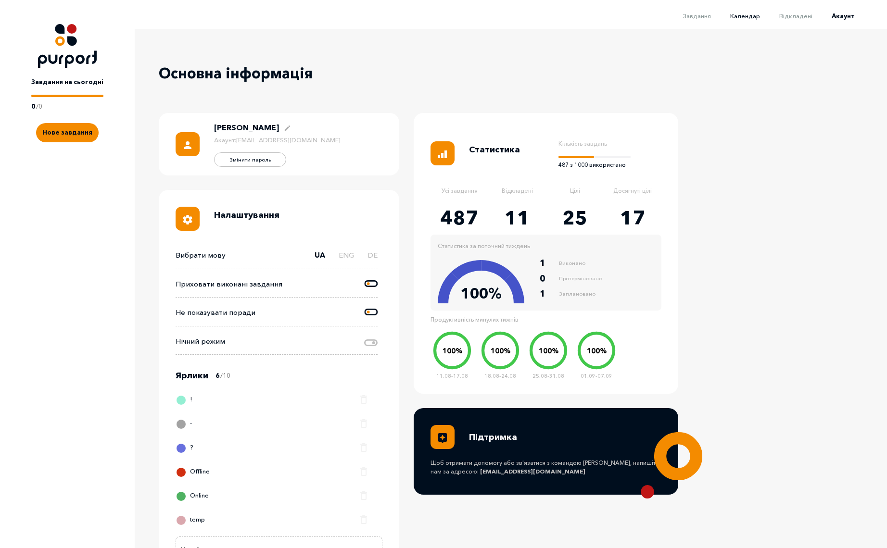
click at [749, 18] on span "Календар" at bounding box center [745, 16] width 30 height 8
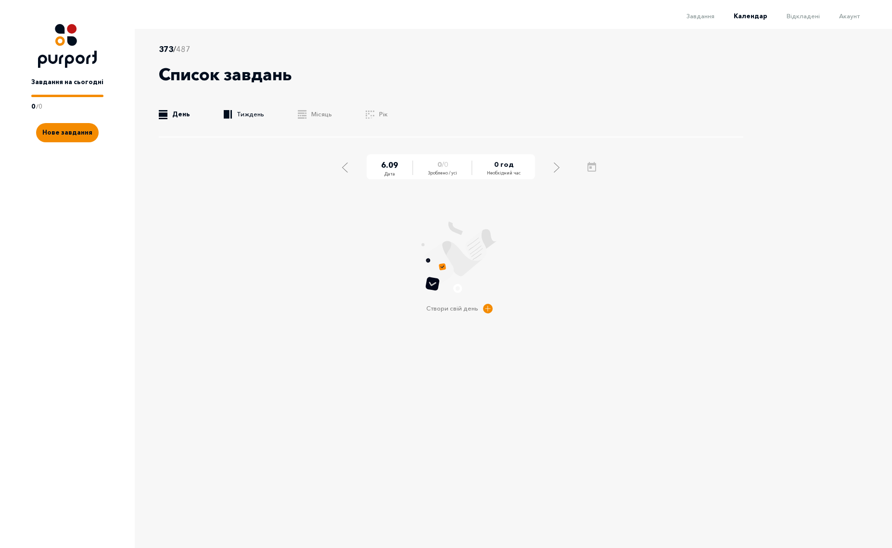
click at [258, 112] on link ".b{fill:#F48B00;} Тиждень" at bounding box center [244, 115] width 40 height 10
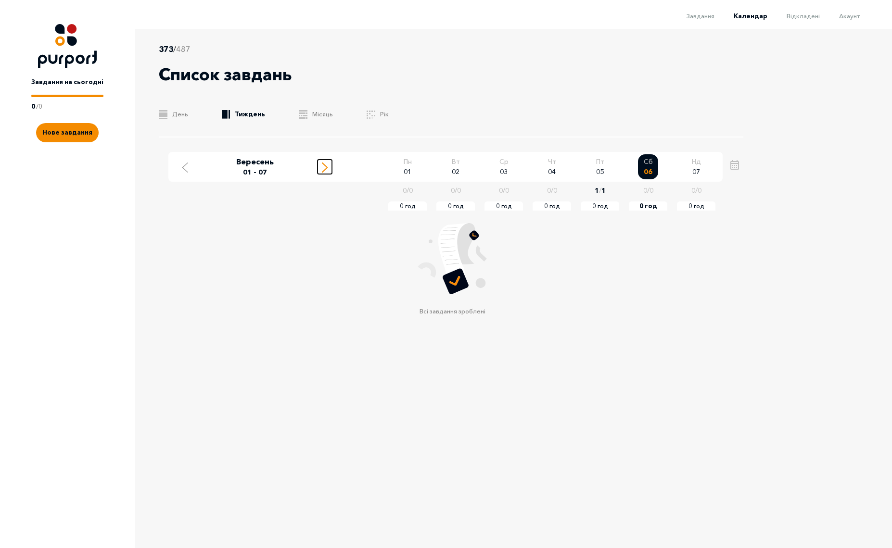
click at [328, 167] on div "Move to next week" at bounding box center [324, 167] width 9 height 12
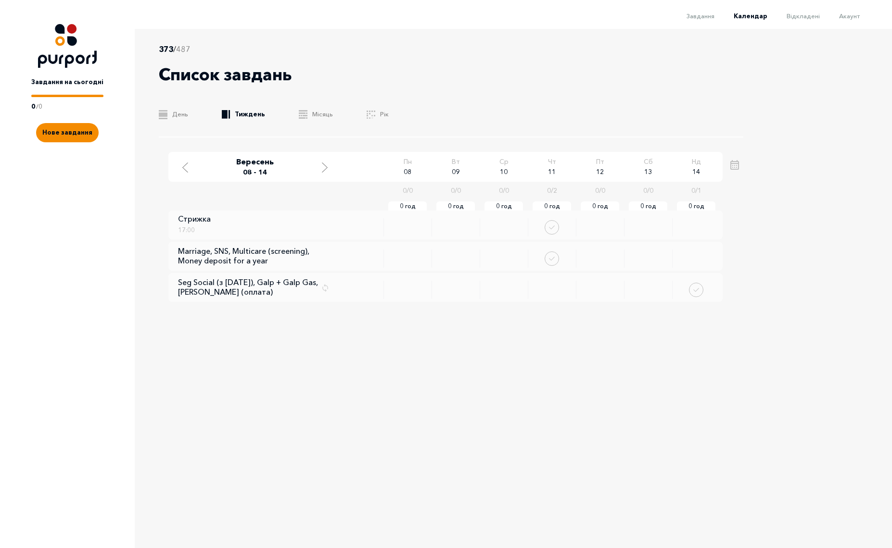
click at [463, 115] on ul ".b{fill:#F48B00;} День .b{fill:#F48B00;} Тиждень .b{fill:#F48B00;} Місяць .a{fi…" at bounding box center [451, 115] width 585 height 10
